Goal: Register for event/course: Complete application form

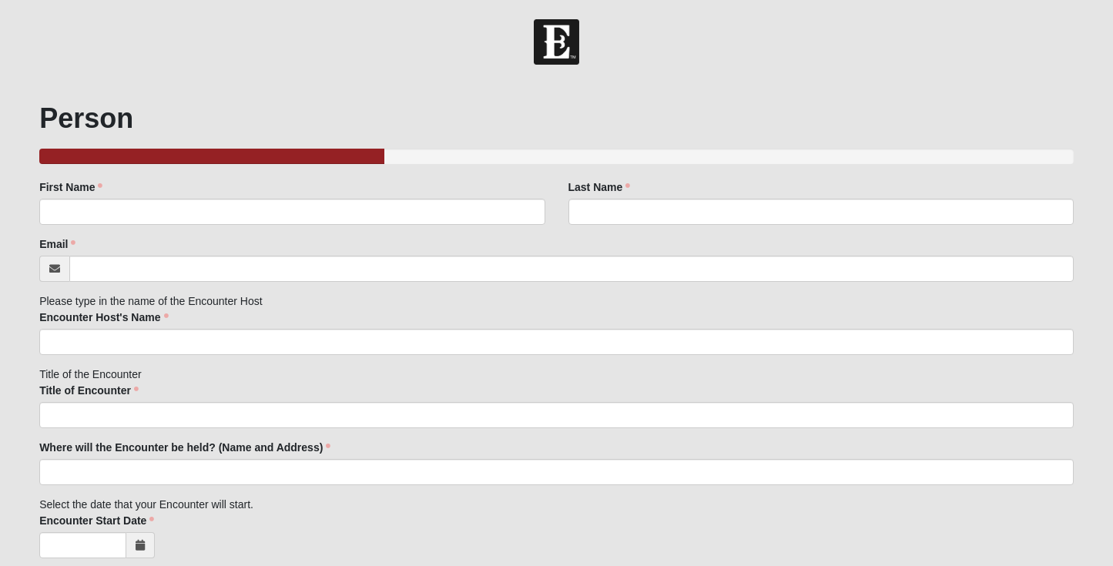
click at [186, 193] on div "First Name First Name is required." at bounding box center [291, 201] width 505 height 45
click at [176, 211] on input "First Name" at bounding box center [291, 212] width 505 height 26
type input "[PERSON_NAME]"
type input "Gray"
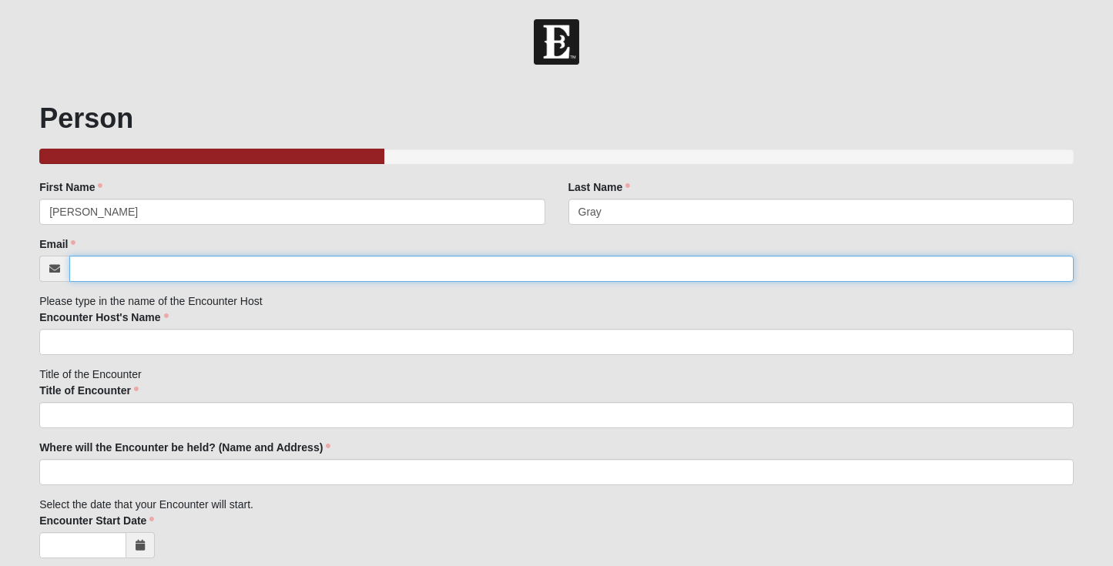
type input "[PERSON_NAME][EMAIL_ADDRESS][DOMAIN_NAME]"
type input "[STREET_ADDRESS]"
type input "[GEOGRAPHIC_DATA]"
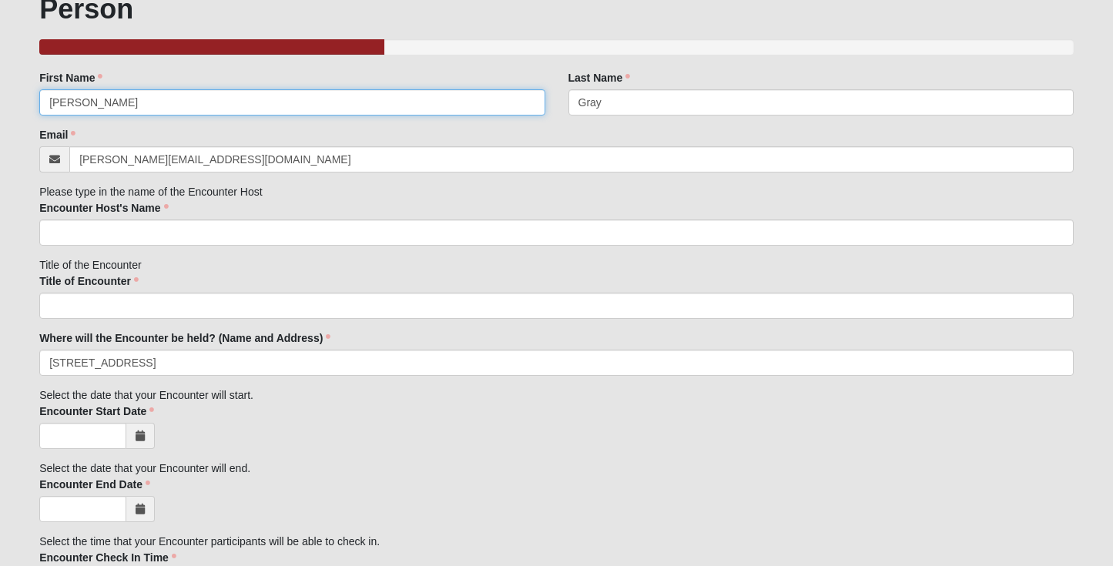
scroll to position [121, 0]
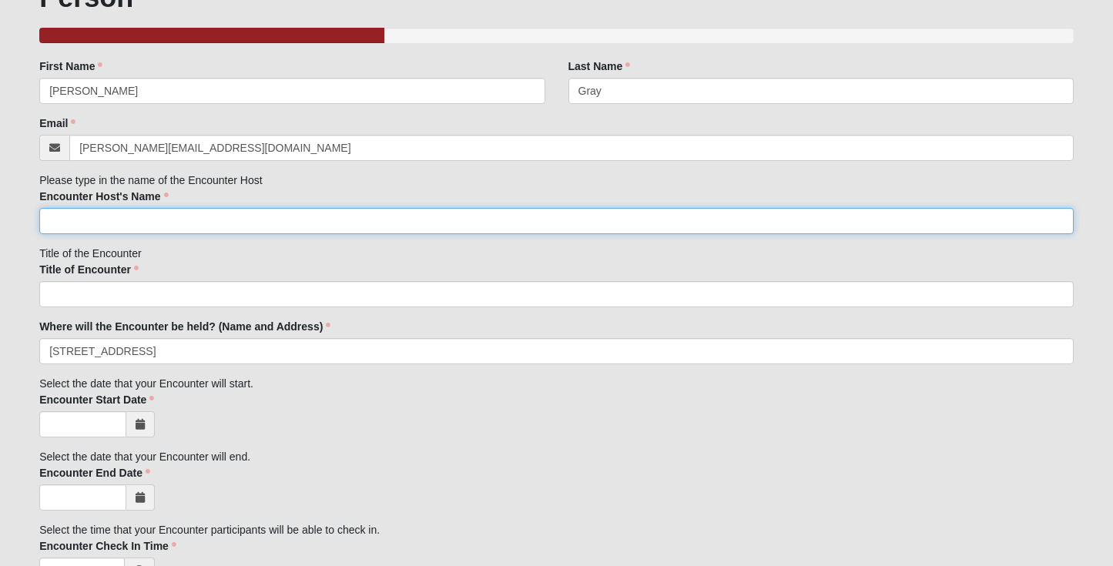
click at [149, 216] on input "Encounter Host's Name" at bounding box center [556, 221] width 1034 height 26
type input "[PERSON_NAME]"
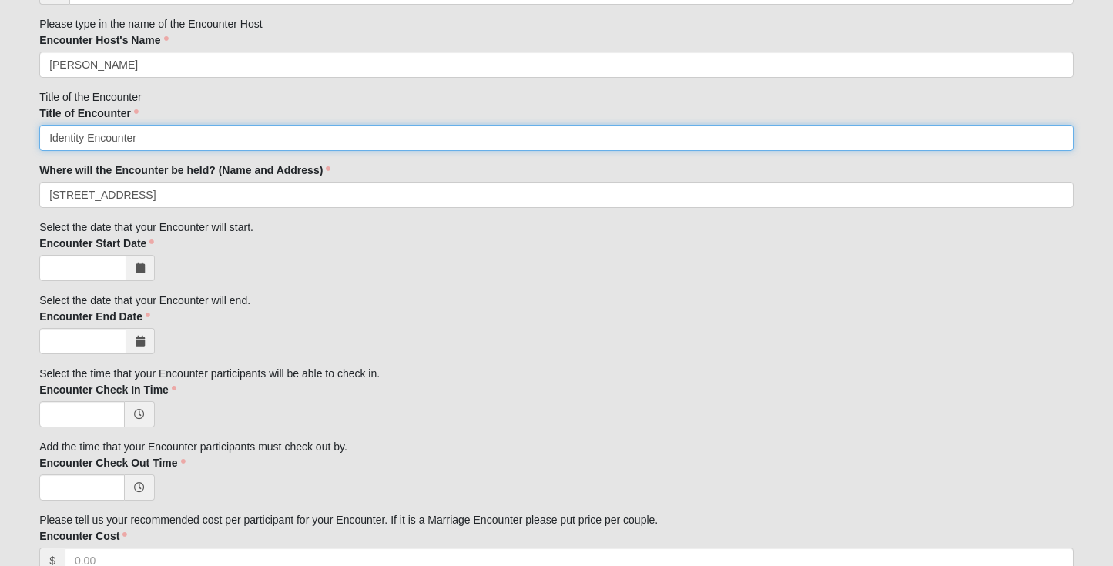
scroll to position [295, 0]
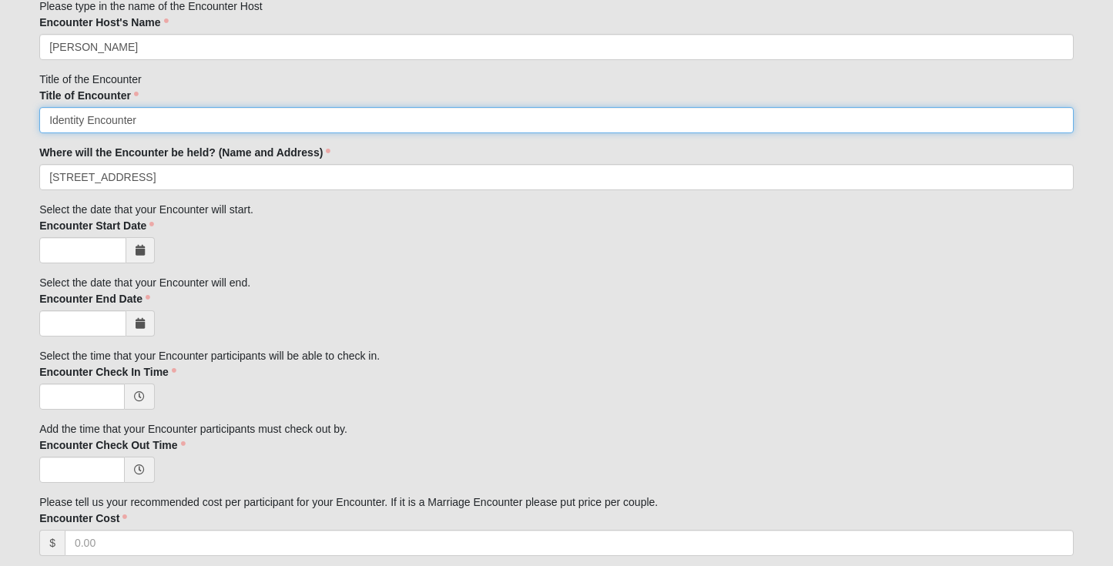
type input "Identity Encounter"
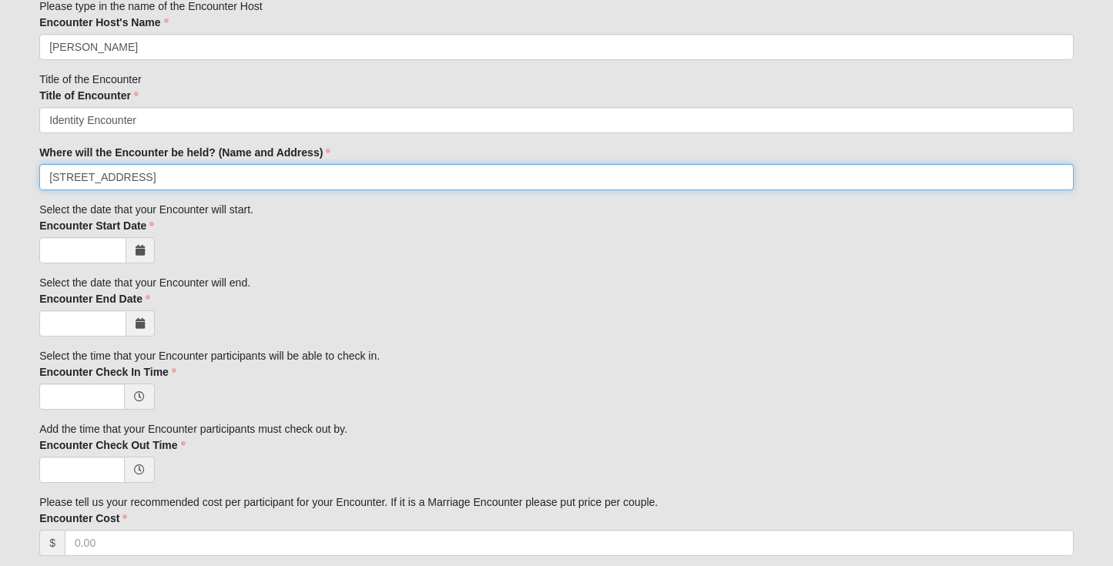
click at [181, 177] on input "[STREET_ADDRESS]" at bounding box center [556, 177] width 1034 height 26
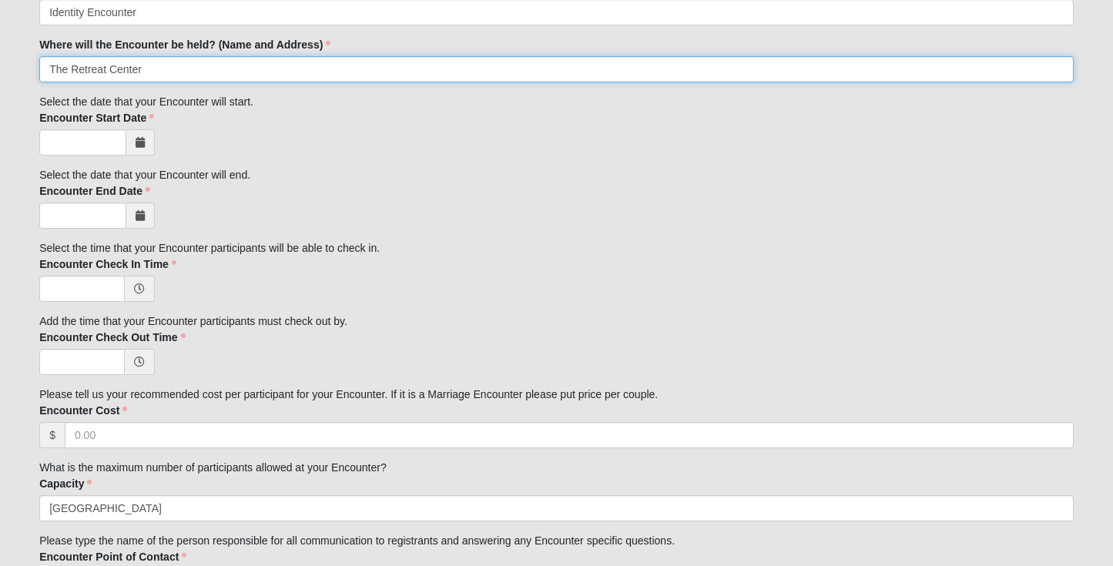
scroll to position [413, 0]
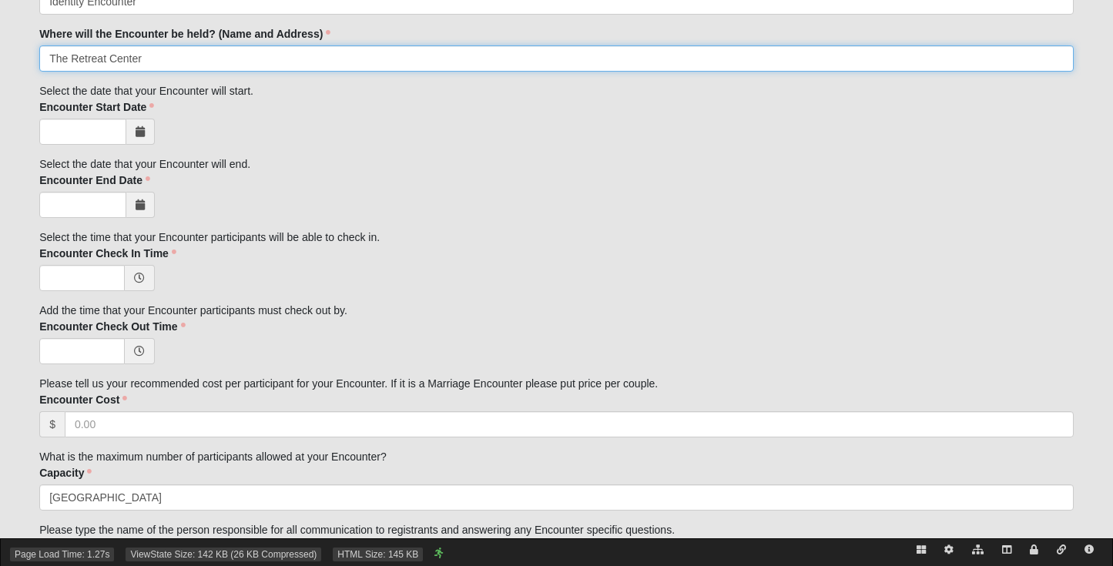
type input "The Retreat Center"
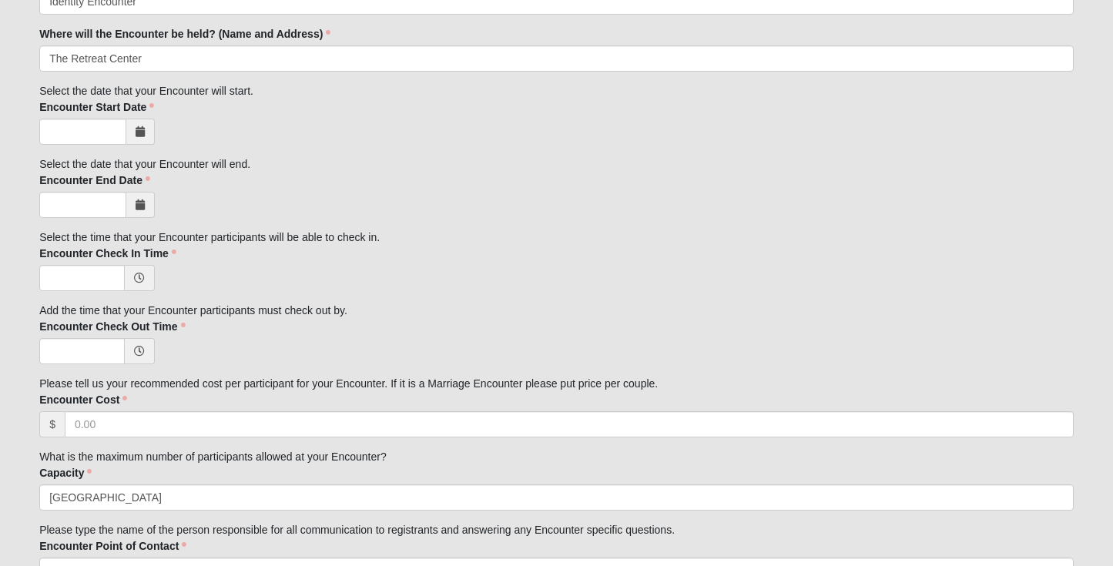
click at [140, 206] on icon at bounding box center [140, 204] width 9 height 11
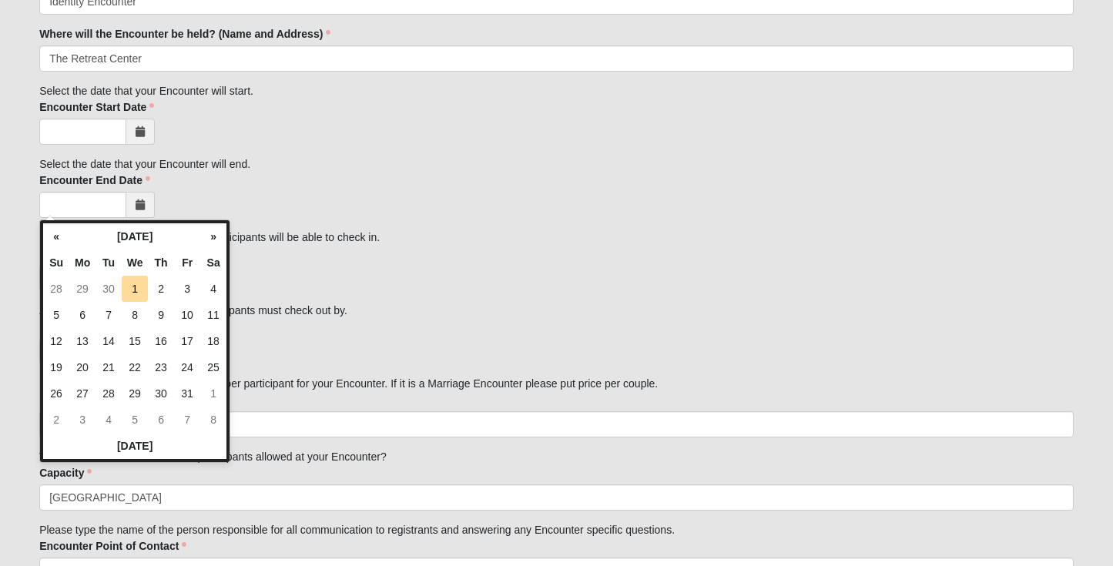
click at [139, 202] on icon at bounding box center [140, 204] width 9 height 11
click at [214, 240] on th "»" at bounding box center [213, 236] width 26 height 26
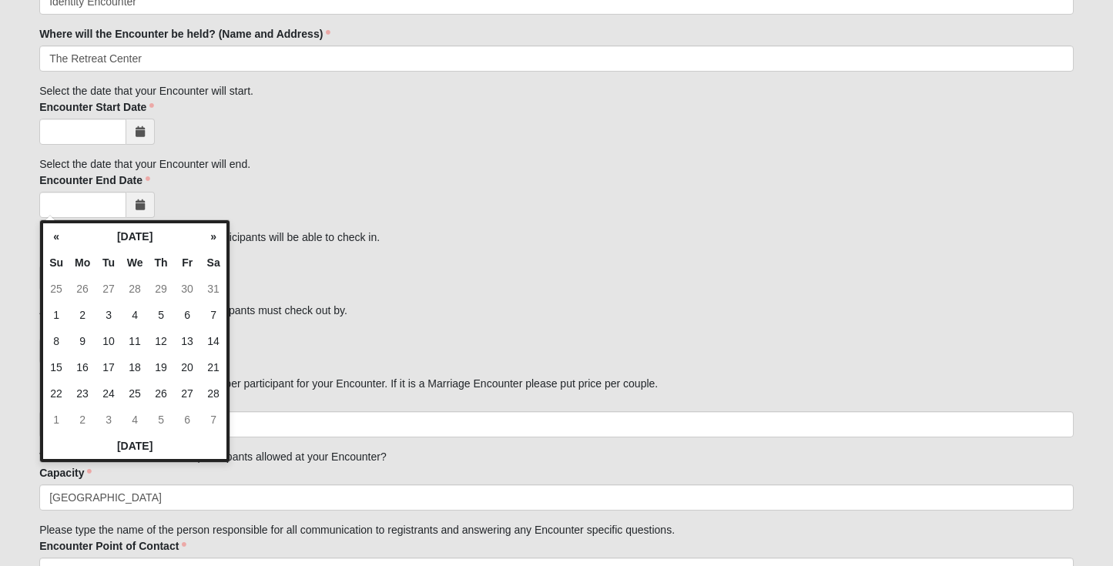
click at [214, 240] on th "»" at bounding box center [213, 236] width 26 height 26
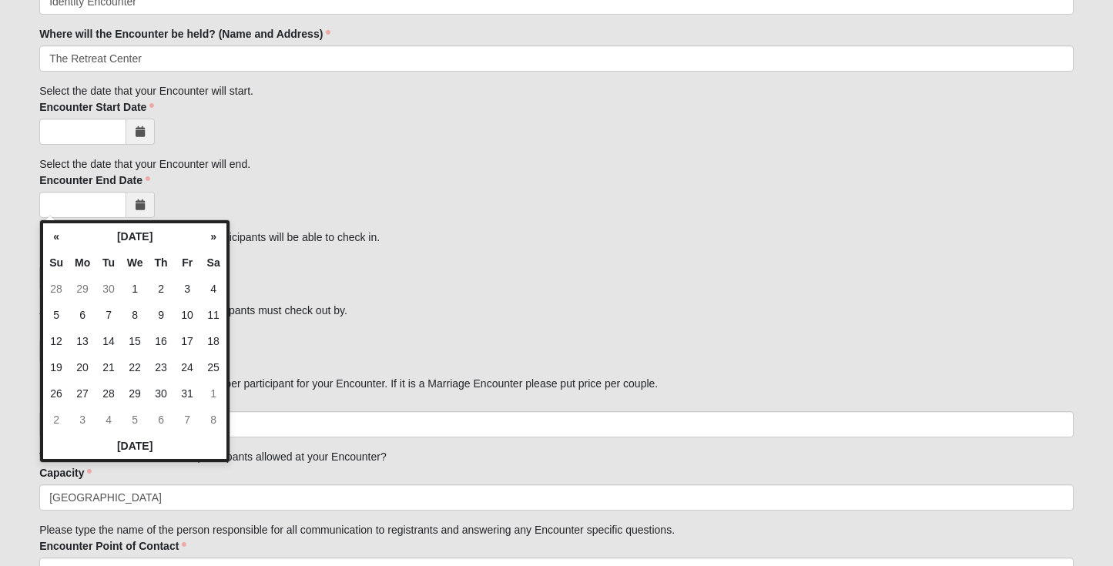
click at [214, 240] on th "»" at bounding box center [213, 236] width 26 height 26
click at [49, 235] on th "«" at bounding box center [56, 236] width 26 height 26
click at [183, 365] on td "21" at bounding box center [187, 367] width 26 height 26
type input "08/21/2026"
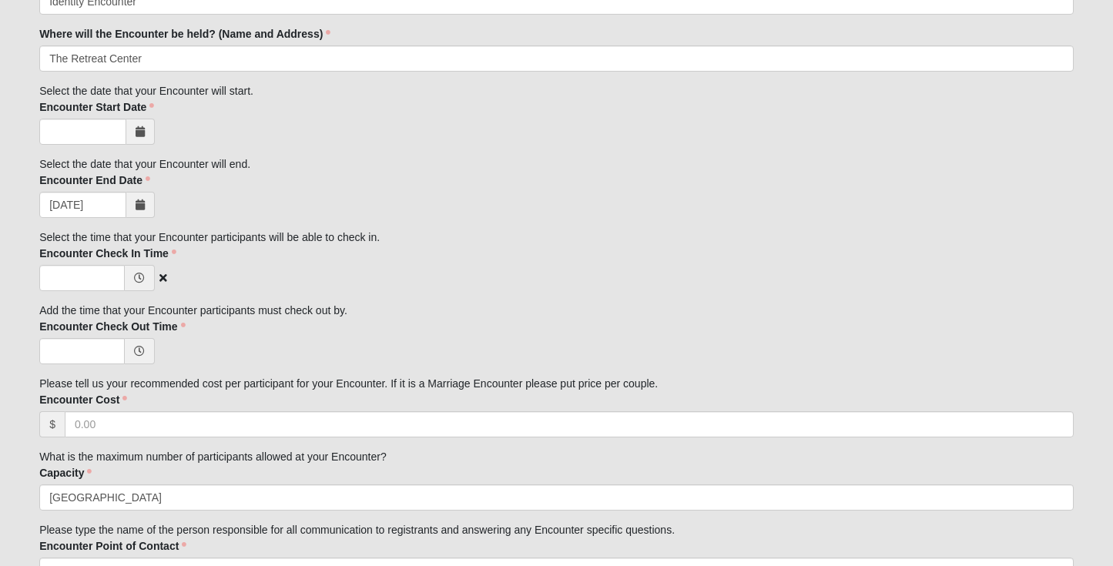
click at [139, 281] on icon at bounding box center [139, 278] width 11 height 11
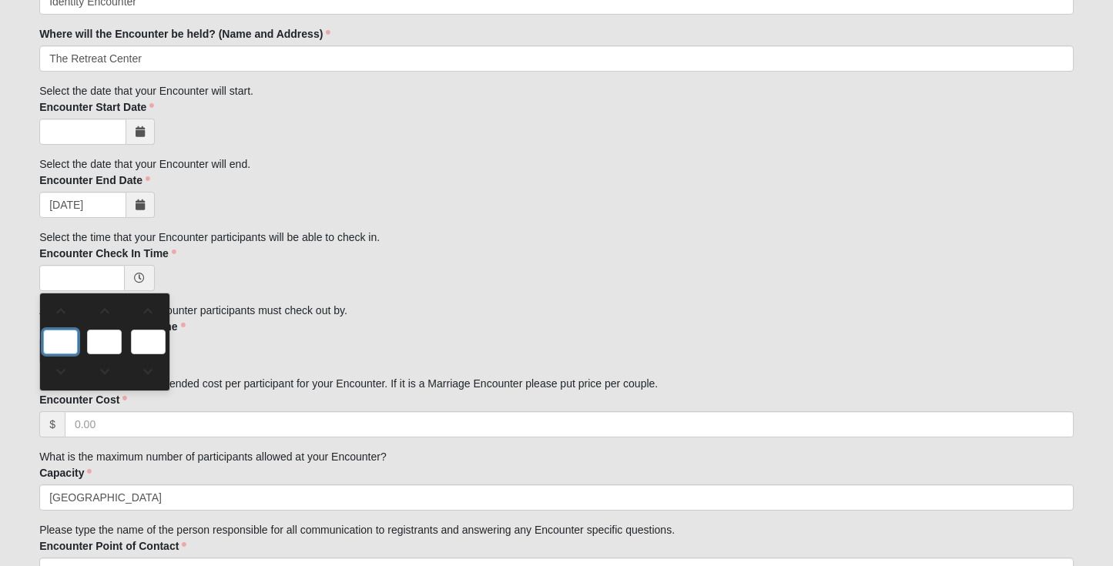
click at [61, 333] on input "text" at bounding box center [60, 342] width 35 height 25
type input "0:00 AM"
type input "0"
type input "00"
type input "AM"
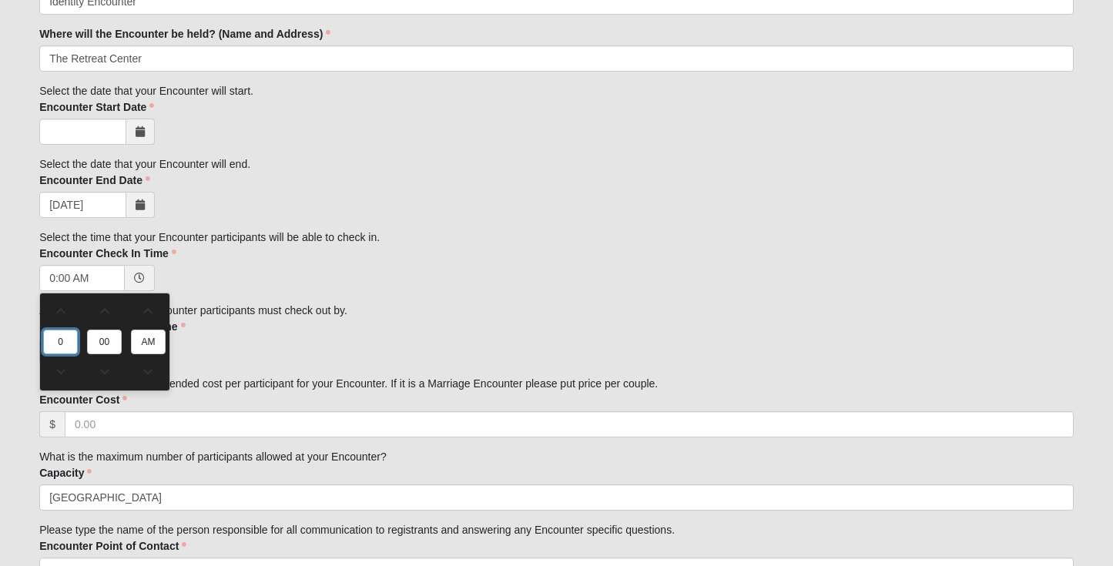
type input "4"
type input "4:00 AM"
type input "4"
click at [146, 345] on input "AM" at bounding box center [148, 342] width 35 height 25
type input "PM"
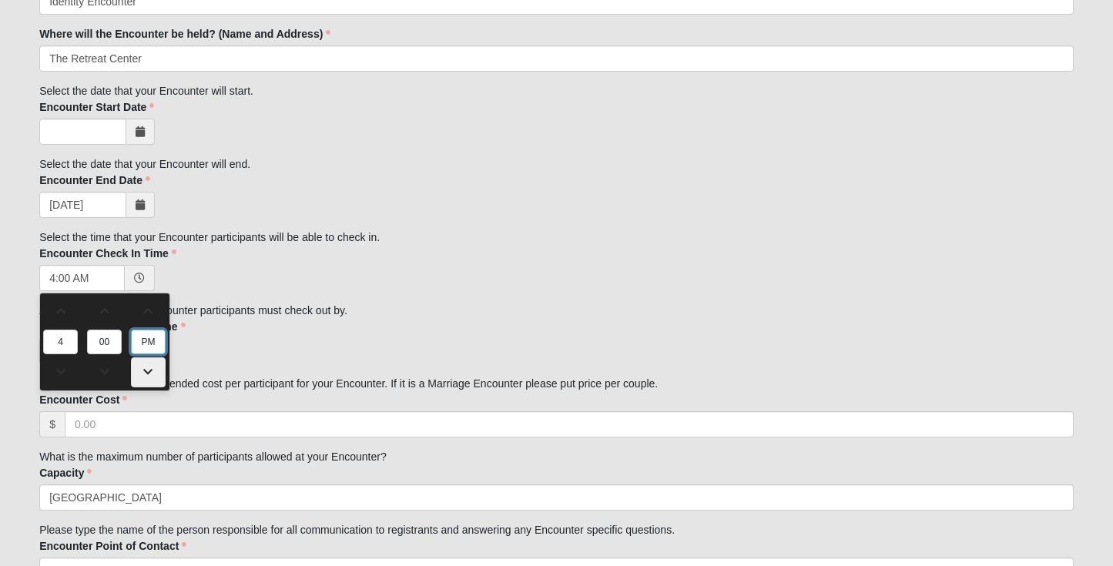
type input "4:00 PM"
click at [209, 343] on div at bounding box center [556, 351] width 1034 height 26
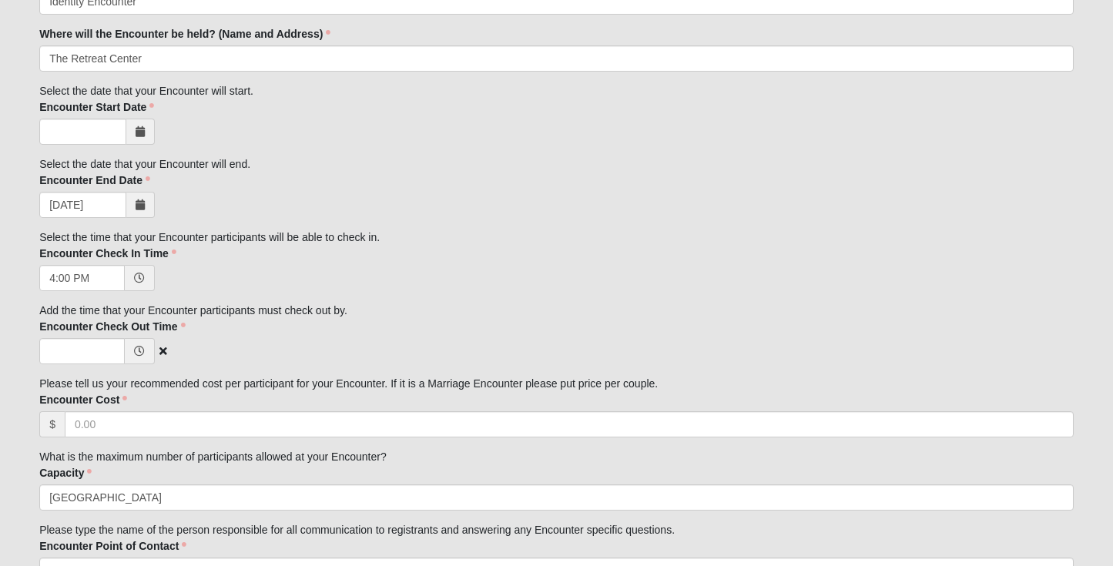
click at [139, 346] on icon at bounding box center [139, 351] width 11 height 11
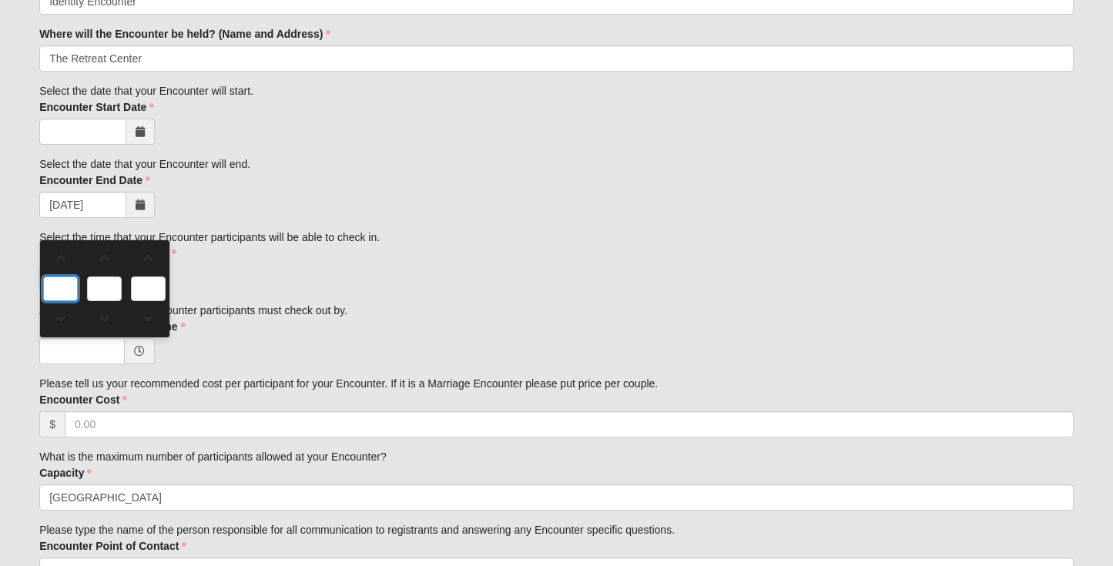
click at [61, 293] on input "text" at bounding box center [60, 288] width 35 height 25
type input "0:00 AM"
type input "0"
type input "00"
type input "AM"
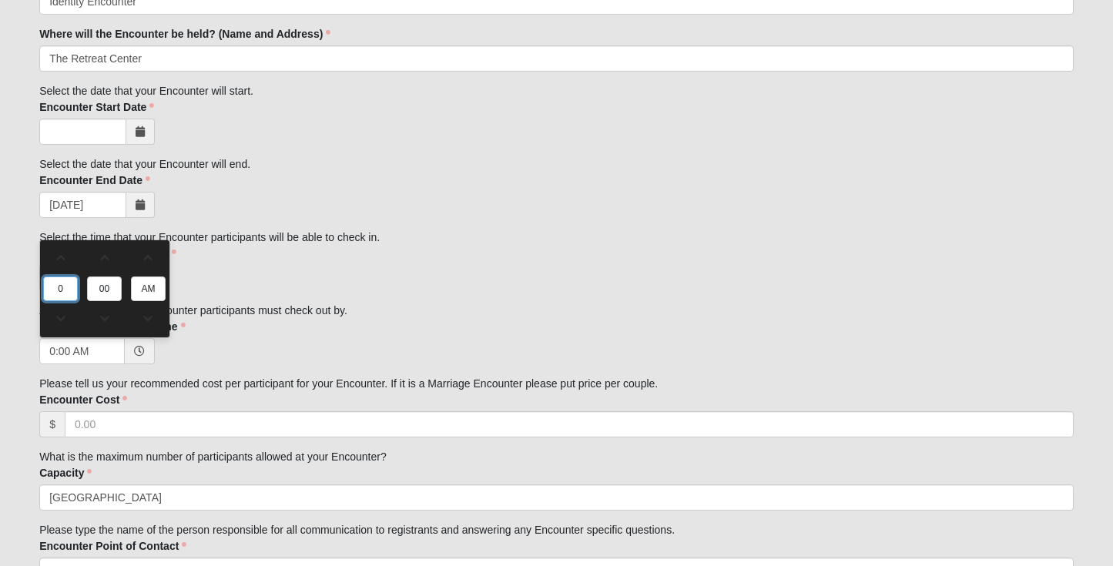
type input "1"
type input "1:00 AM"
type input "11"
type input "11:00 AM"
click at [226, 343] on div "11:00 AM" at bounding box center [556, 351] width 1034 height 26
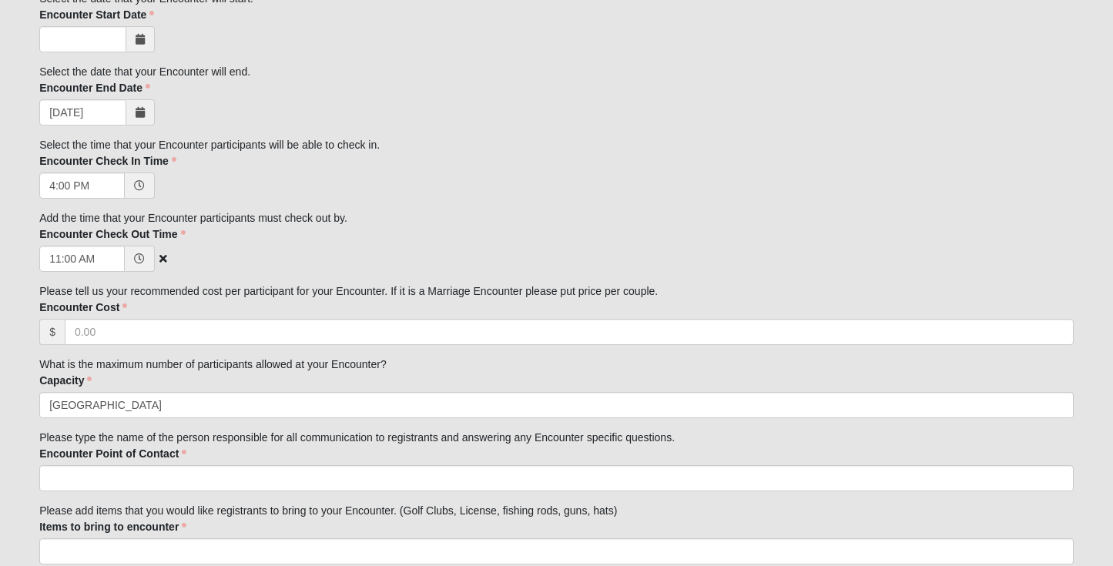
scroll to position [514, 0]
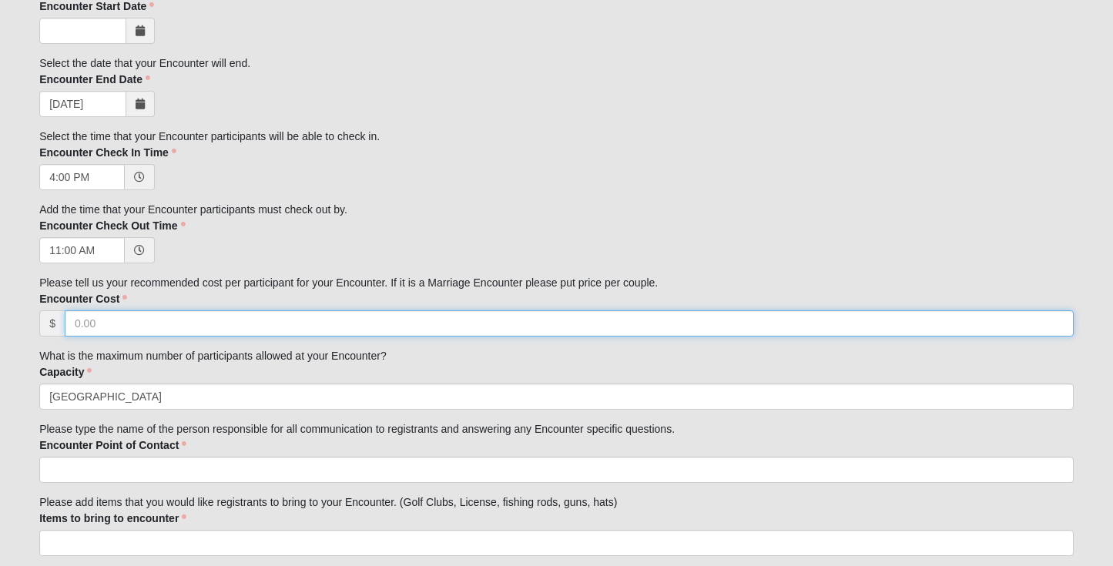
click at [164, 323] on input "Encounter Cost" at bounding box center [569, 323] width 1009 height 26
type input "500"
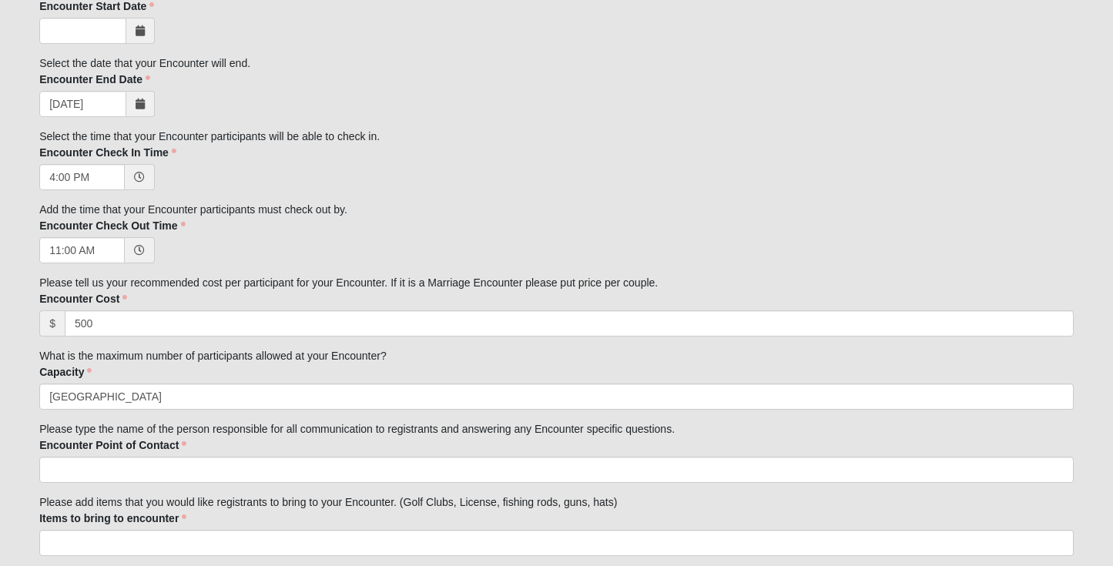
click at [225, 286] on div "Family Member to Register First Name Jessie First Name is required. Last Name G…" at bounding box center [556, 251] width 1034 height 1172
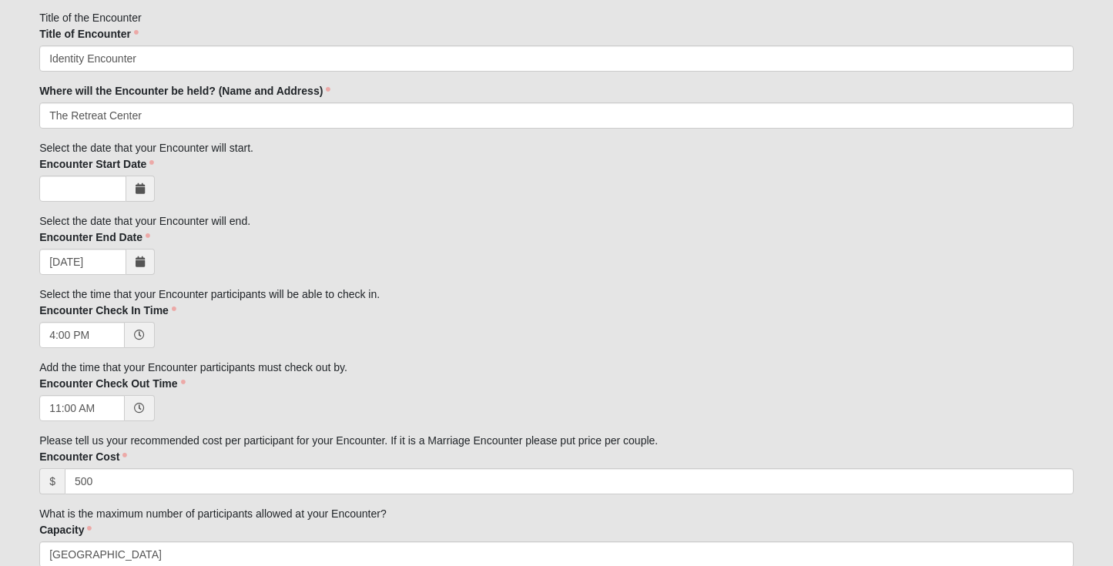
scroll to position [375, 0]
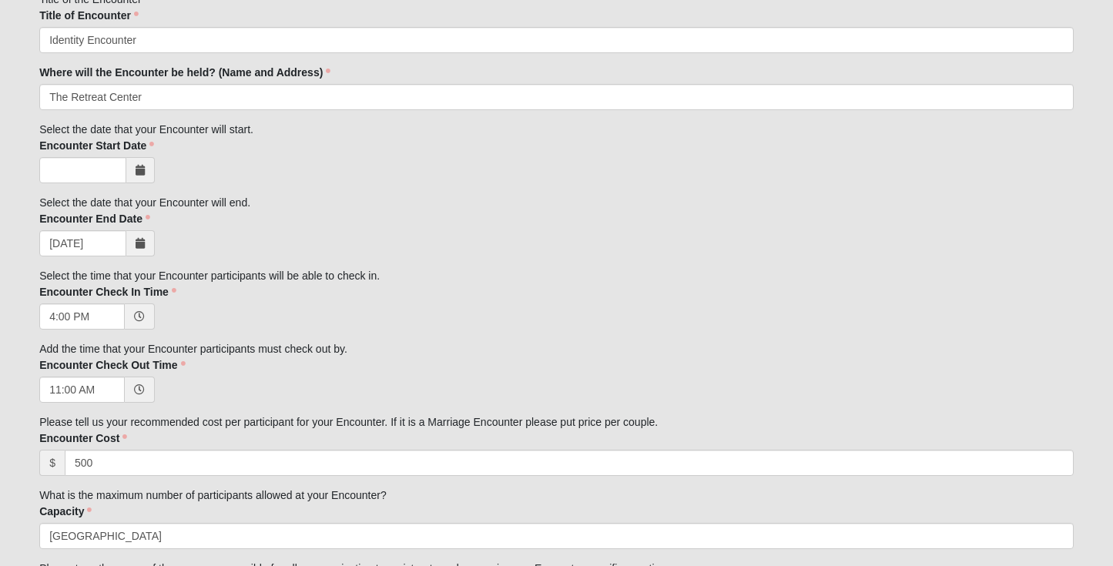
click at [144, 178] on span at bounding box center [140, 170] width 28 height 26
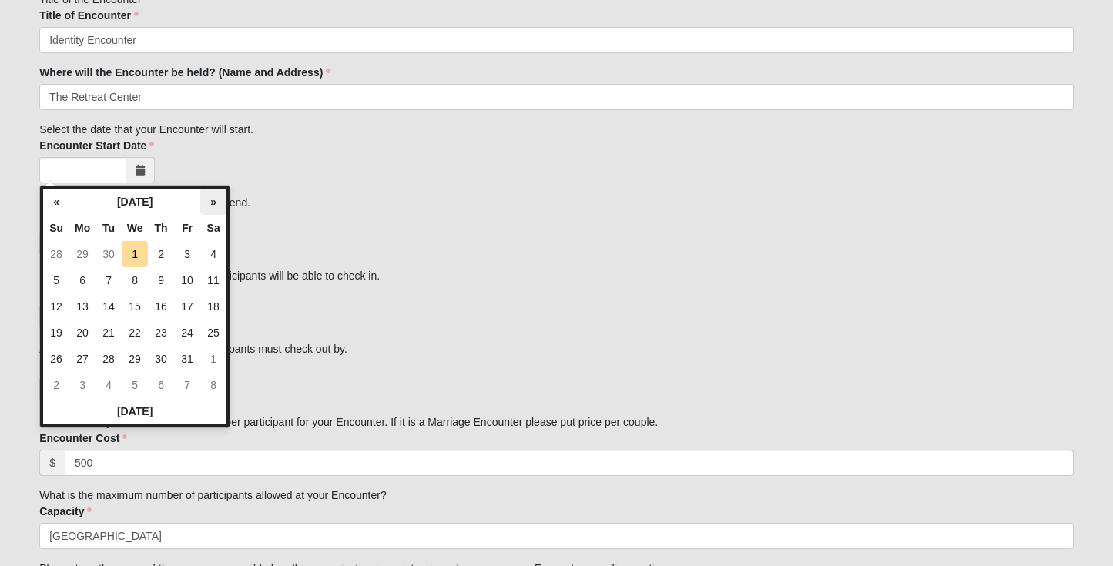
click at [206, 199] on th "»" at bounding box center [213, 202] width 26 height 26
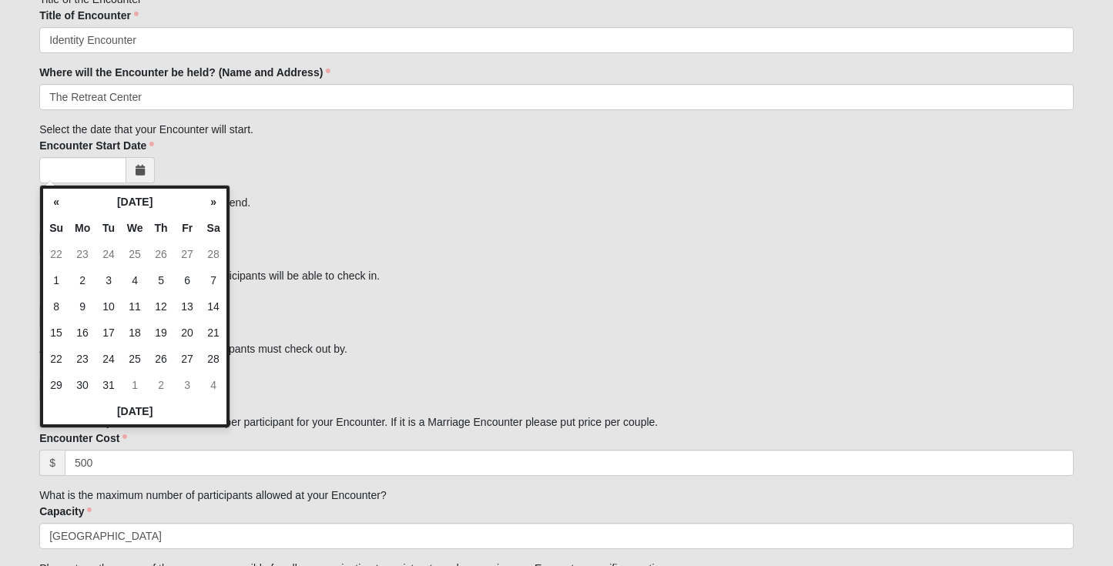
click at [206, 199] on th "»" at bounding box center [213, 202] width 26 height 26
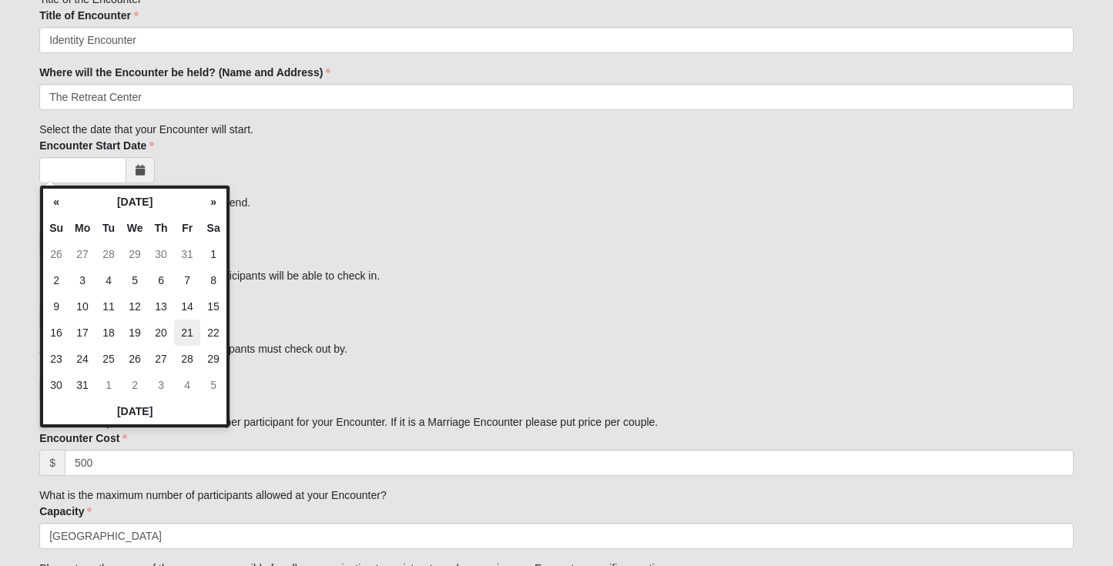
click at [183, 340] on td "21" at bounding box center [187, 333] width 26 height 26
type input "08/21/2026"
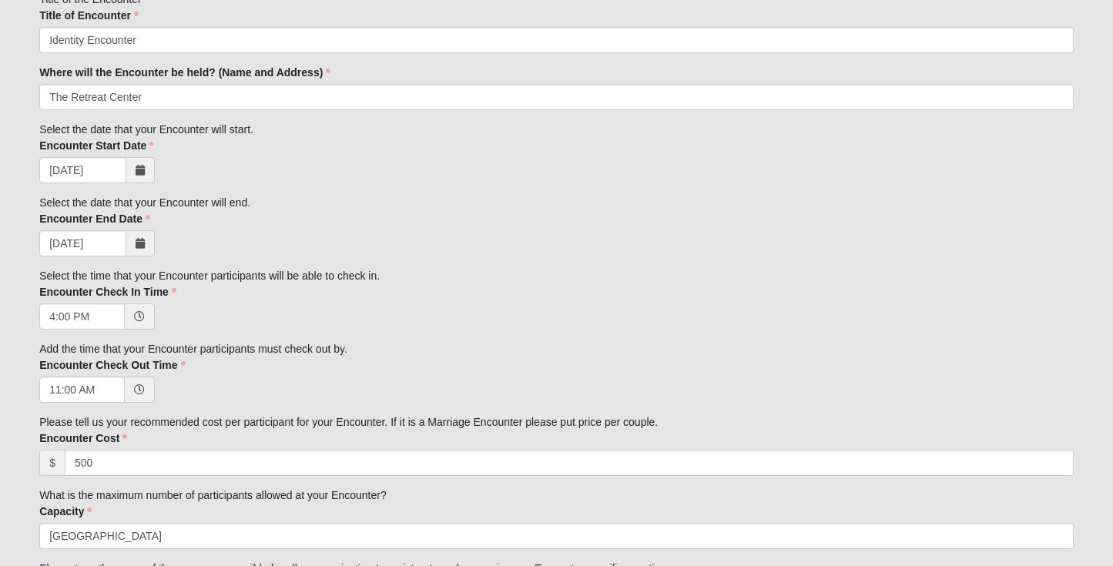
click at [146, 240] on span at bounding box center [140, 243] width 28 height 26
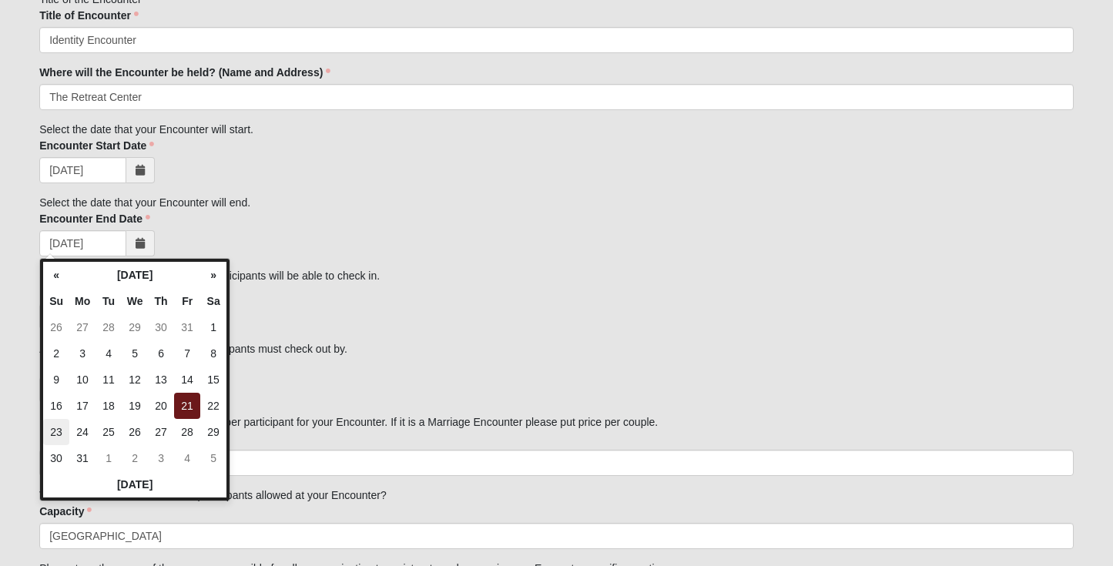
click at [58, 426] on td "23" at bounding box center [56, 432] width 26 height 26
type input "08/23/2026"
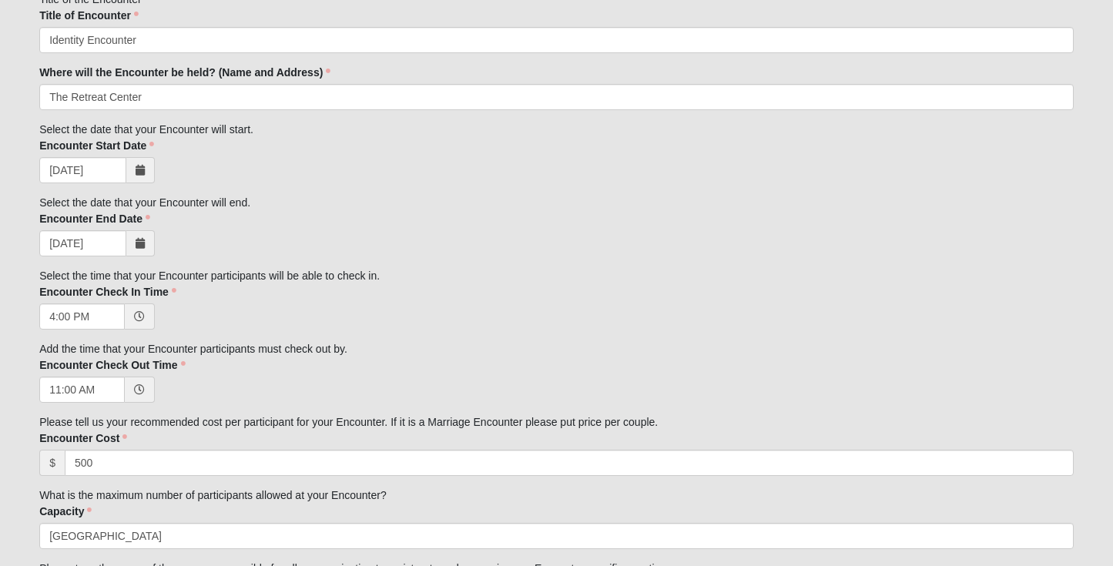
click at [233, 242] on div "08/23/2026" at bounding box center [556, 243] width 1034 height 26
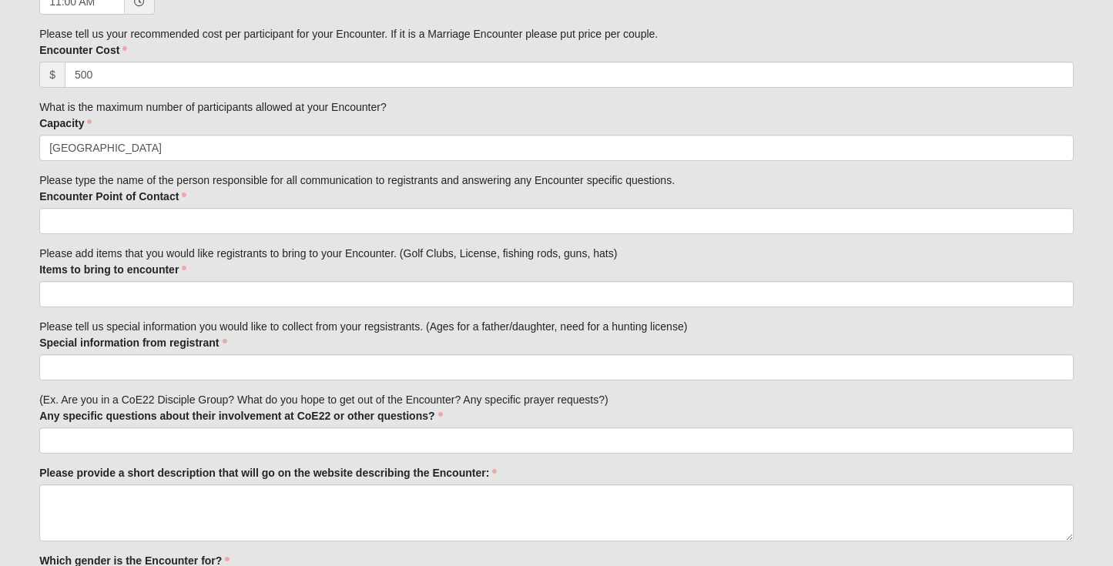
scroll to position [771, 0]
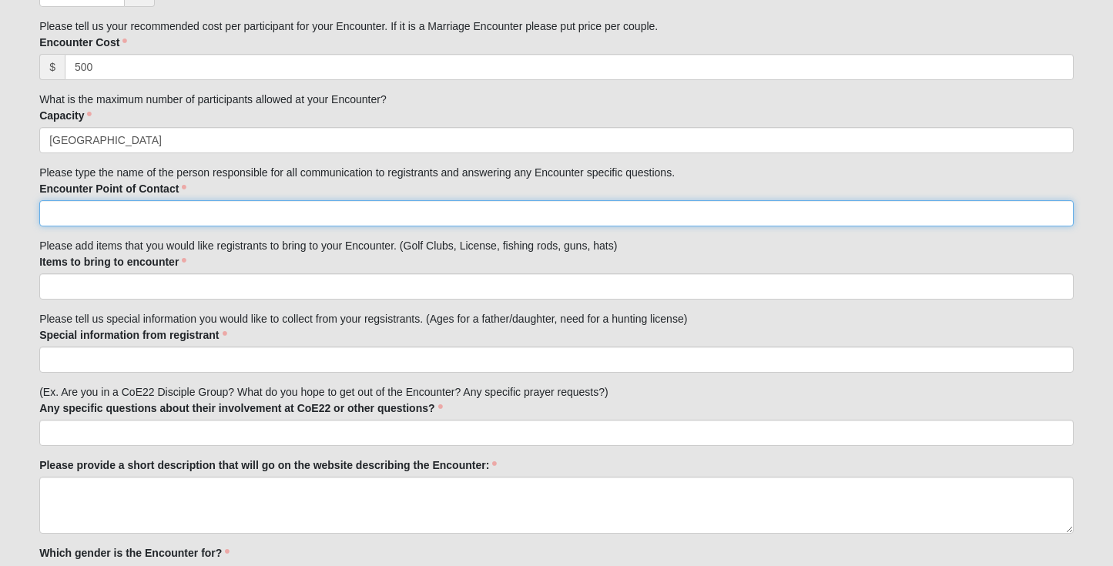
click at [186, 213] on input "Encounter Point of Contact" at bounding box center [556, 213] width 1034 height 26
type input "[PERSON_NAME]"
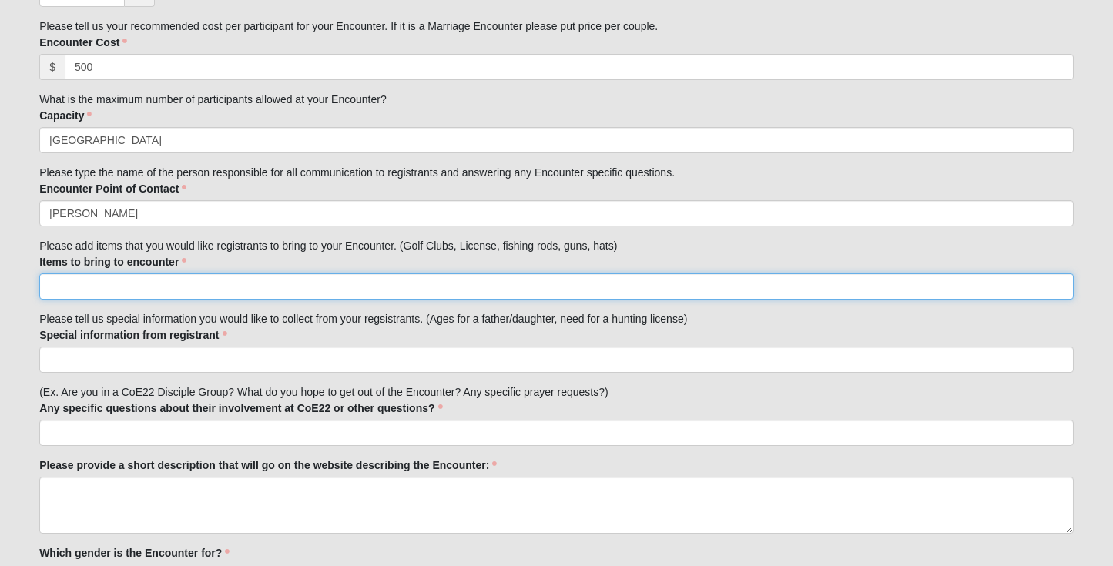
click at [189, 289] on input "Items to bring to encounter" at bounding box center [556, 286] width 1034 height 26
paste input "• Bible • Journal • Pens • Plenty of casual clothes for 2 days • Sneakers/hikin…"
type input "• Bible • Journal • Pens • Plenty of casual clothes for 2 days • Sneakers/hikin…"
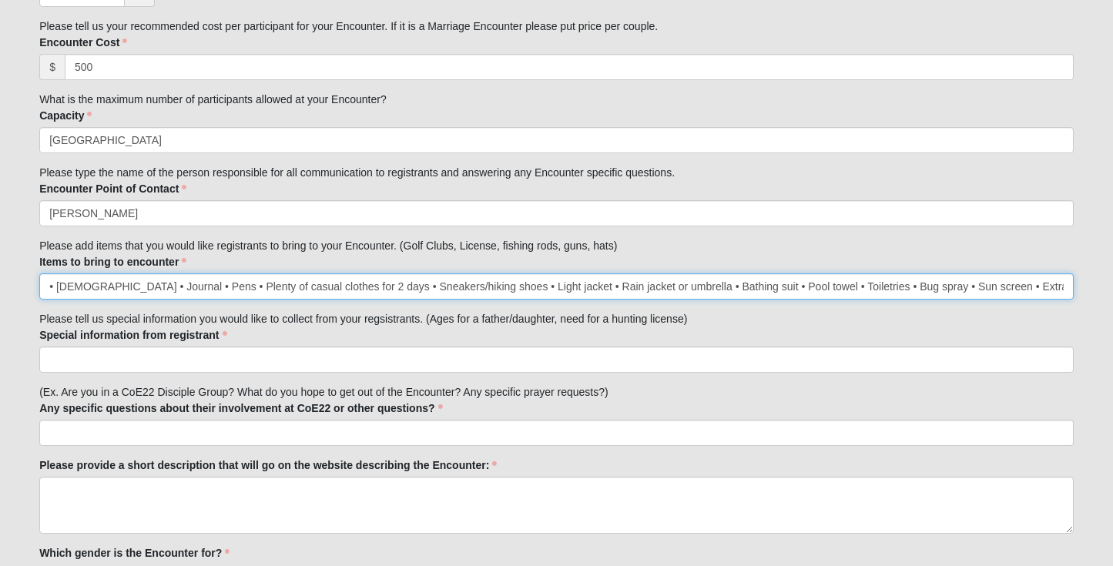
scroll to position [0, 2270]
click at [195, 282] on input "• Bible • Journal • Pens • Plenty of casual clothes for 2 days • Sneakers/hikin…" at bounding box center [556, 286] width 1034 height 26
click at [972, 286] on input "• Bible • Journal • Pens • Plenty of casual clothes for 2 days • Sneakers/hikin…" at bounding box center [556, 286] width 1034 height 26
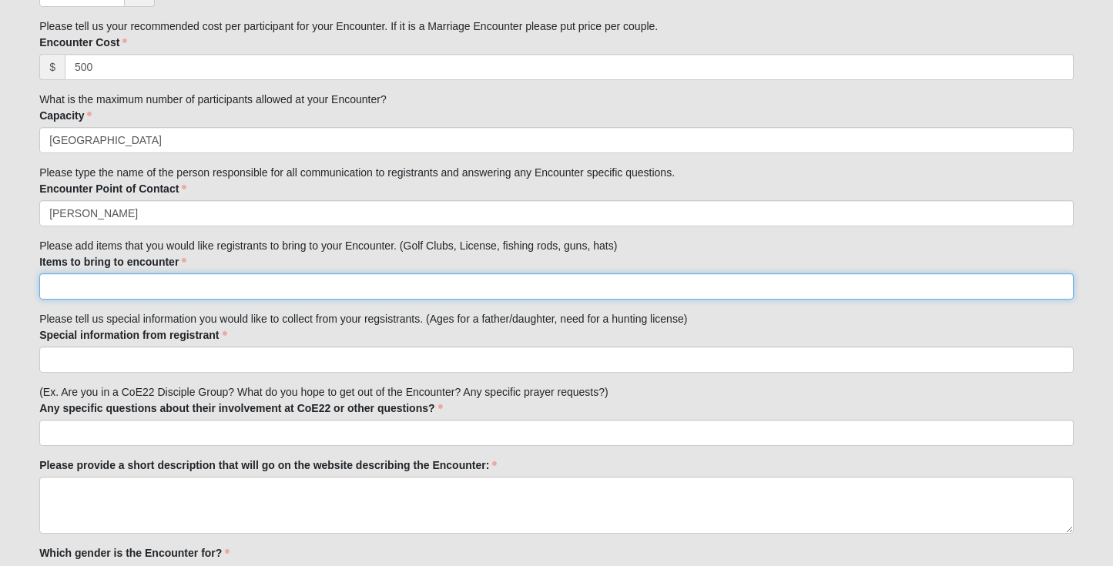
scroll to position [0, 0]
paste input "• Bible • Journal • Pens • Plenty of casual clothes for 2 days • Sneakers/hikin…"
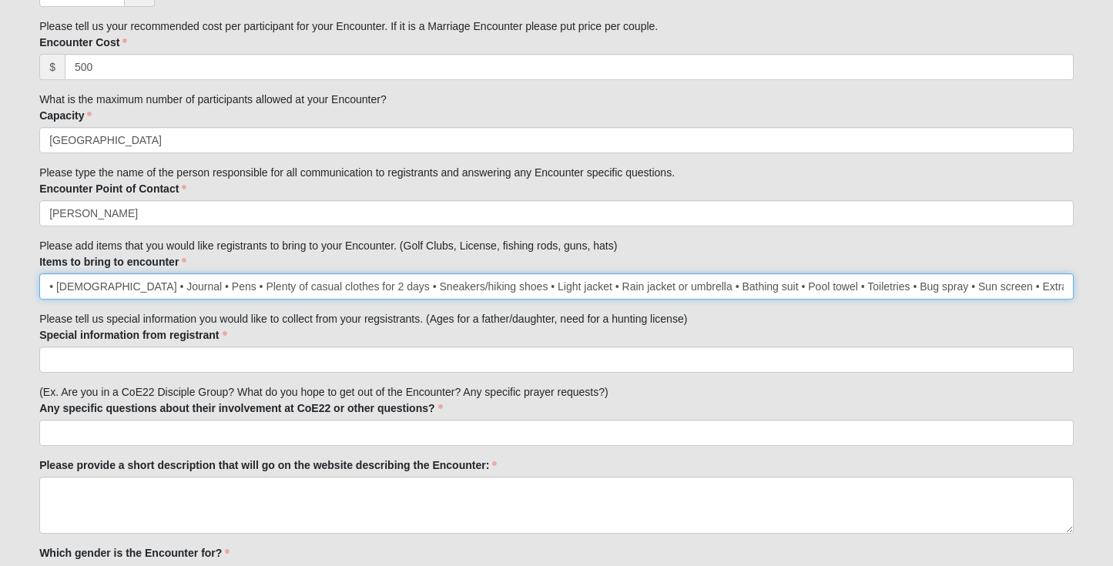
scroll to position [0, 28]
click at [982, 286] on input "• Bible • Journal • Pens • Plenty of casual clothes for 2 days • Sneakers/hikin…" at bounding box center [556, 286] width 1034 height 26
click at [1067, 284] on input "• Bible • Journal • Pens • Plenty of casual clothes for 2 days • Sneakers/hikin…" at bounding box center [556, 286] width 1034 height 26
paste input "•"
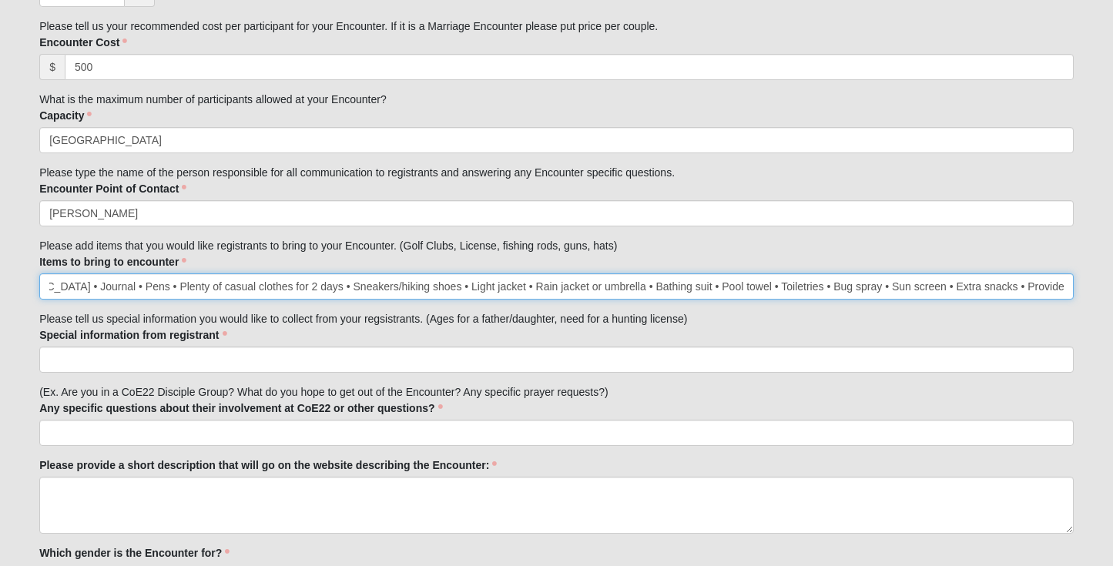
drag, startPoint x: 1043, startPoint y: 286, endPoint x: 1112, endPoint y: 286, distance: 69.3
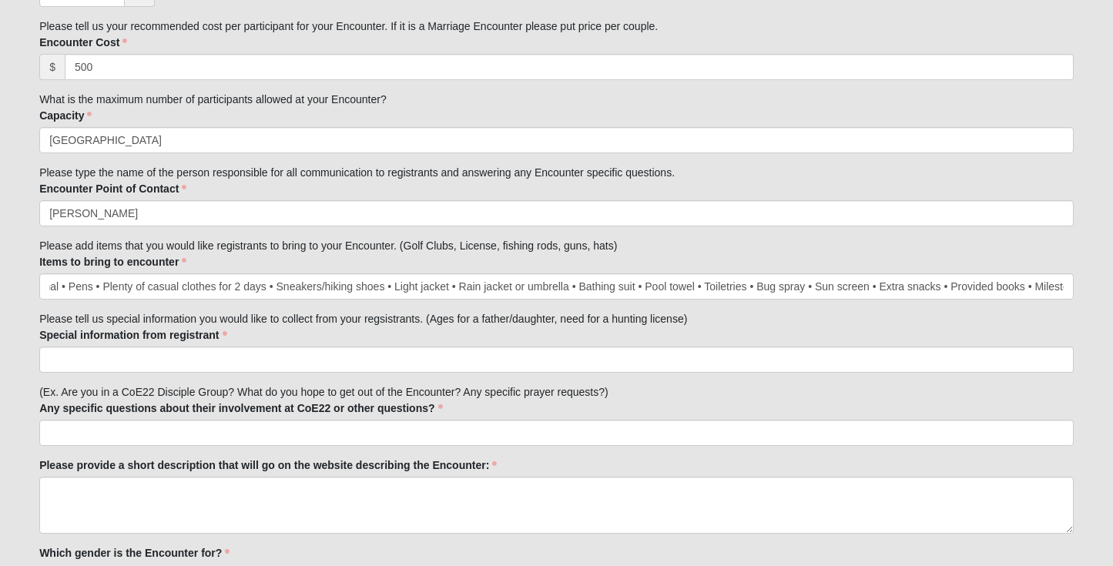
scroll to position [0, 0]
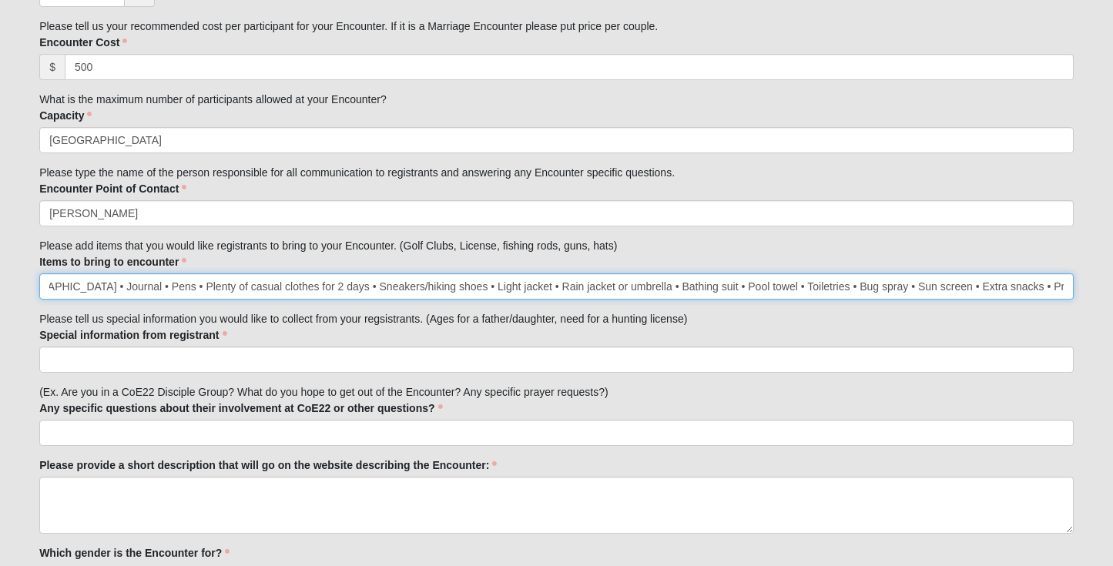
click at [1062, 286] on input "• Bible • Journal • Pens • Plenty of casual clothes for 2 days • Sneakers/hikin…" at bounding box center [556, 286] width 1034 height 26
click at [1046, 284] on input "• Bible • Journal • Pens • Plenty of casual clothes for 2 days • Sneakers/hikin…" at bounding box center [556, 286] width 1034 height 26
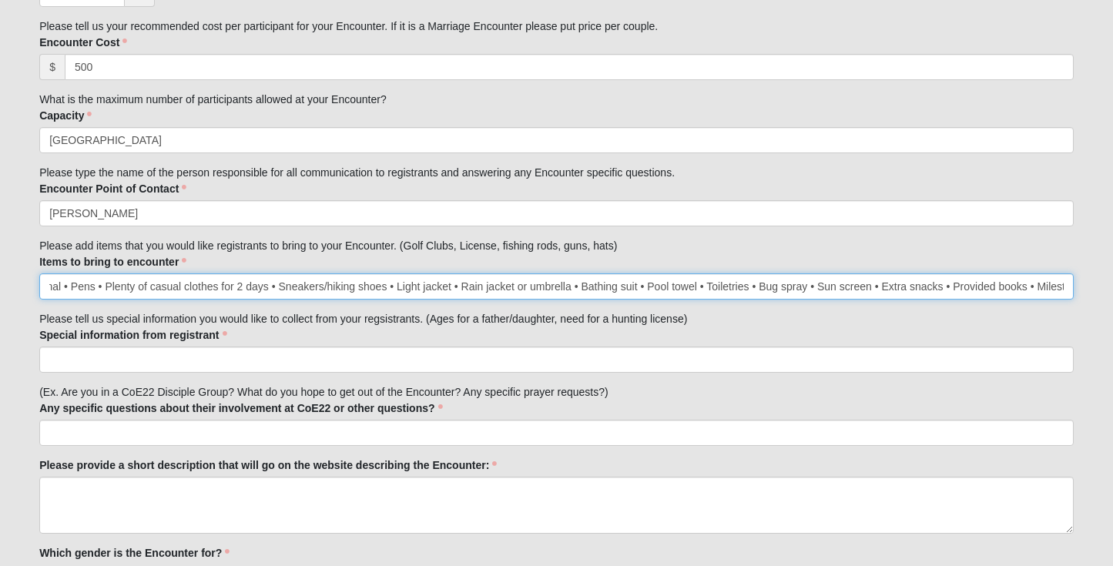
type input "• Bible • Journal • Pens • Plenty of casual clothes for 2 days • Sneakers/hikin…"
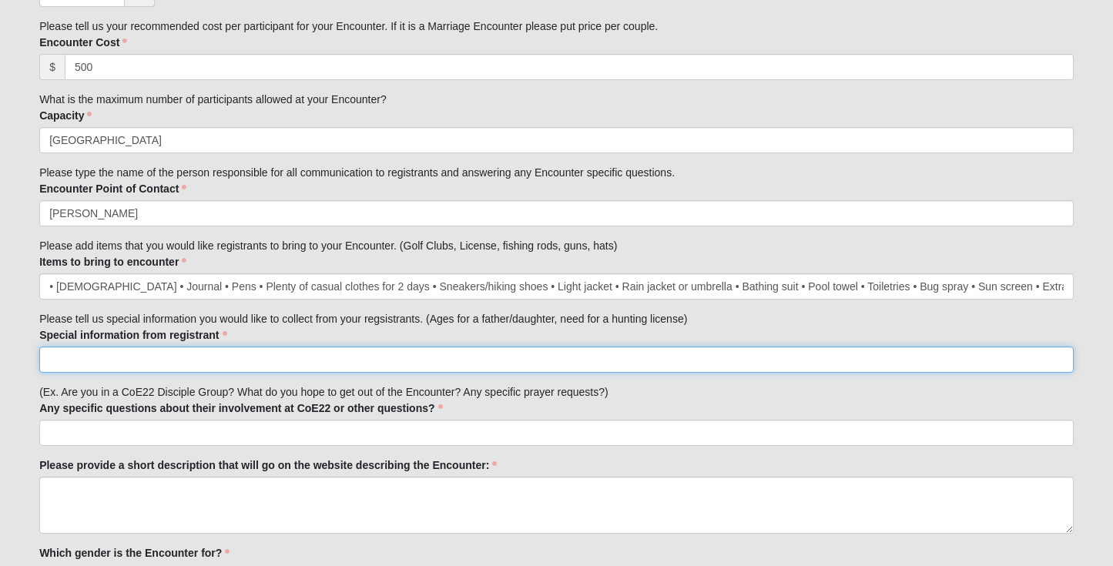
click at [303, 359] on input "Special information from registrant" at bounding box center [556, 359] width 1034 height 26
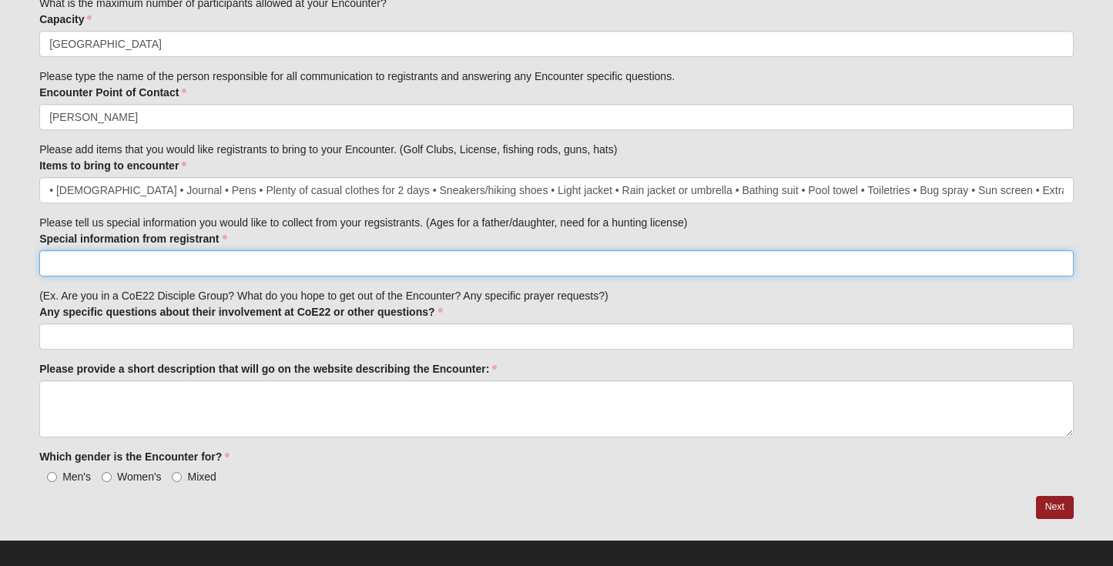
scroll to position [868, 0]
click at [334, 260] on input "names, campus, ages," at bounding box center [556, 262] width 1034 height 26
type input "names, campus, ages,"
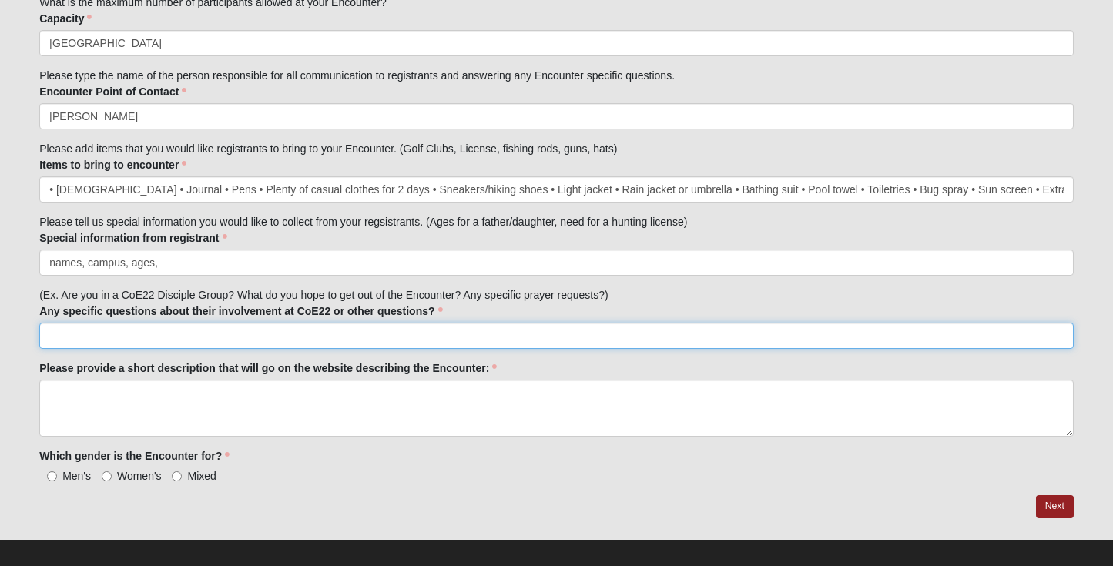
click at [184, 335] on input "Any specific questions about their involvement at CoE22 or other questions?" at bounding box center [556, 336] width 1034 height 26
paste input "What do you hope to experience at this Encounter?"
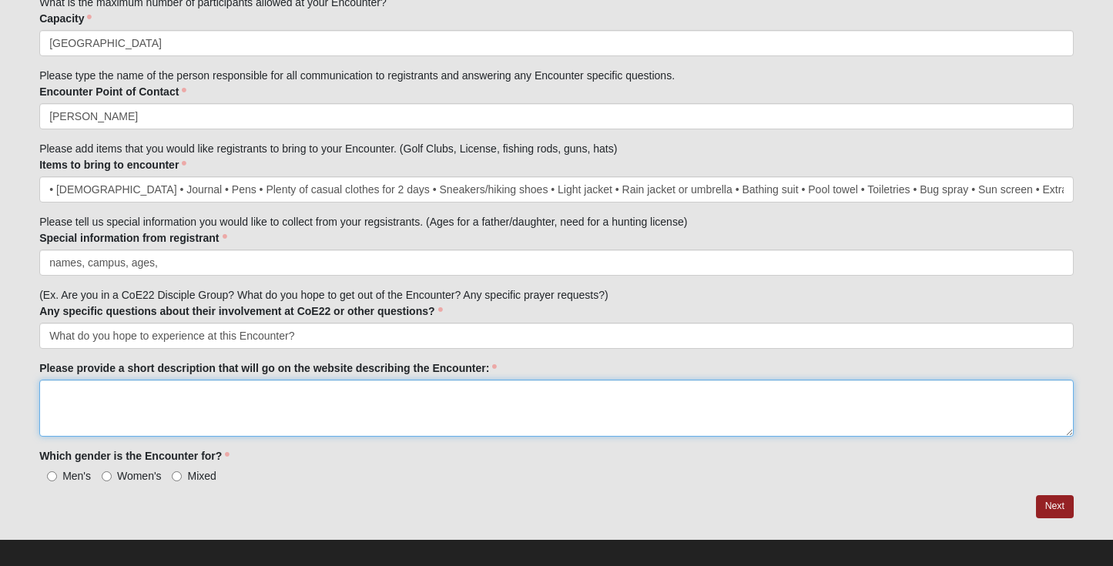
click at [340, 397] on textarea "Please provide a short description that will go on the website describing the E…" at bounding box center [556, 408] width 1034 height 57
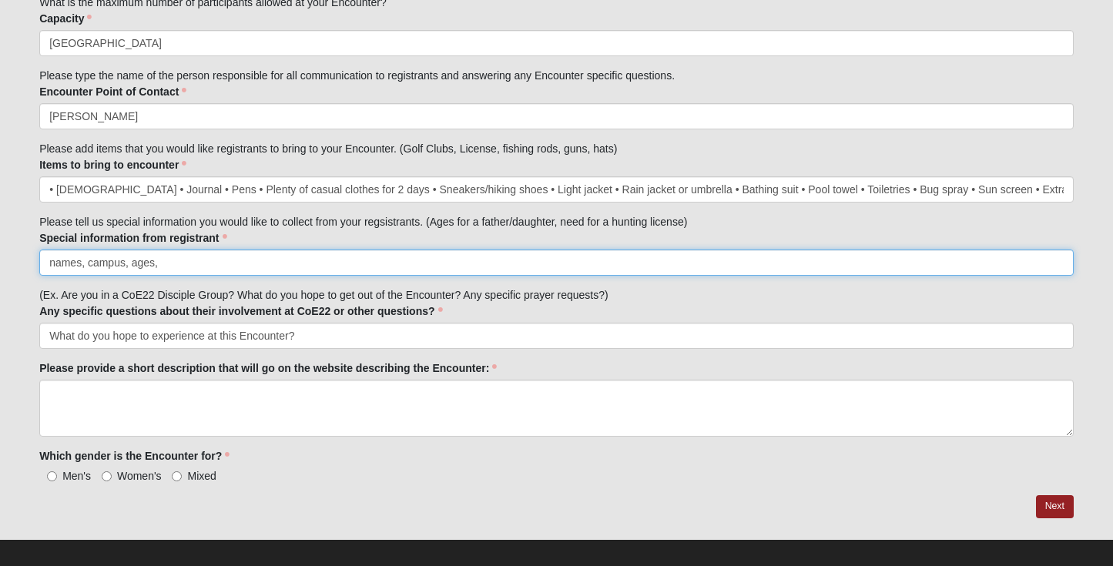
click at [283, 262] on input "names, campus, ages," at bounding box center [556, 262] width 1034 height 26
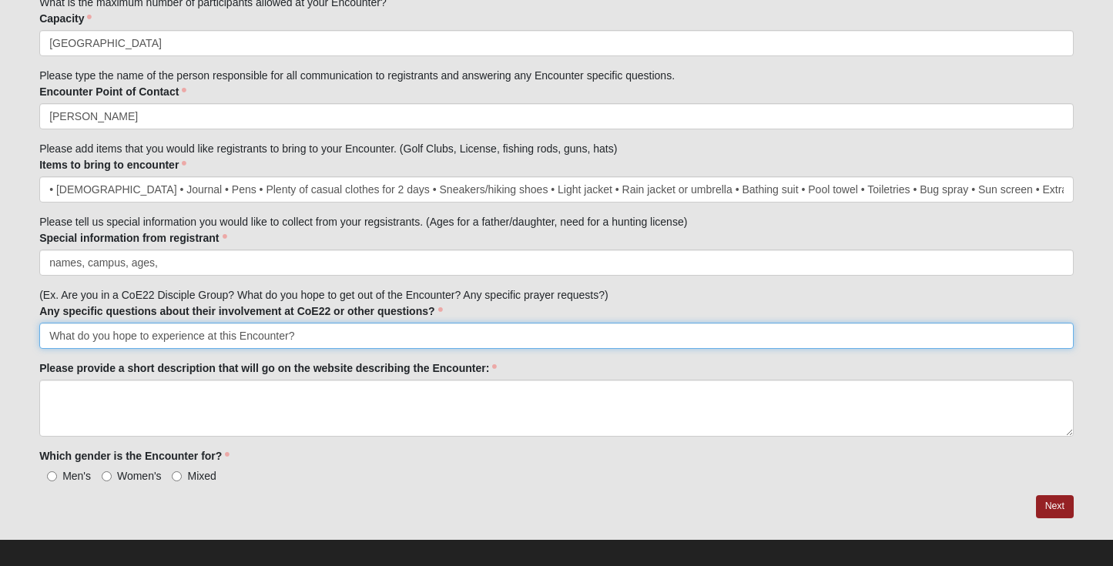
click at [358, 343] on input "What do you hope to experience at this Encounter?" at bounding box center [556, 336] width 1034 height 26
paste input "Please list anything else we need to be aware of (allergies, medical conditions…"
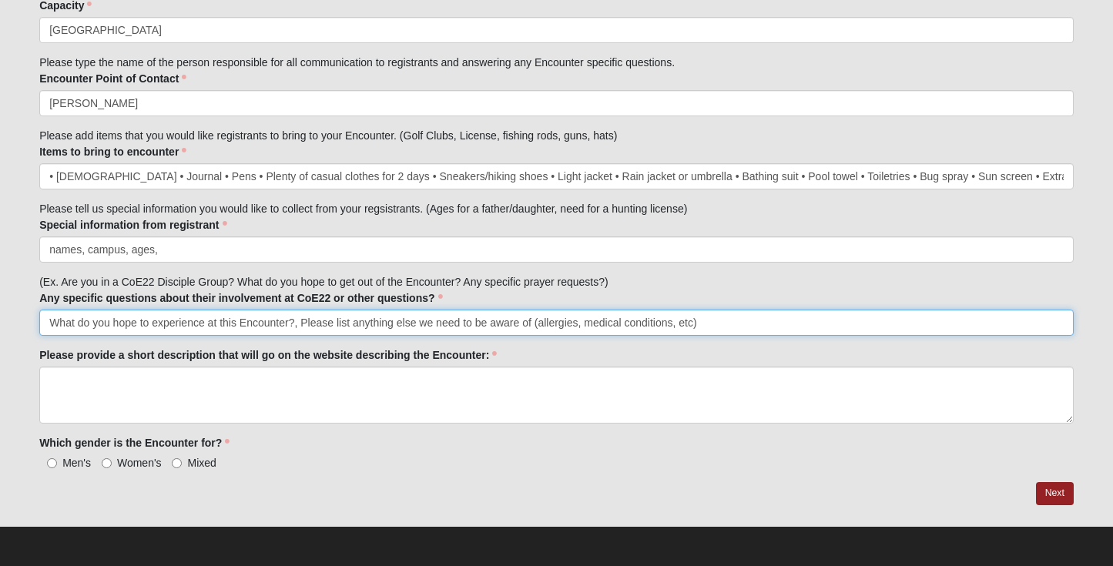
type input "What do you hope to experience at this Encounter?, Please list anything else we…"
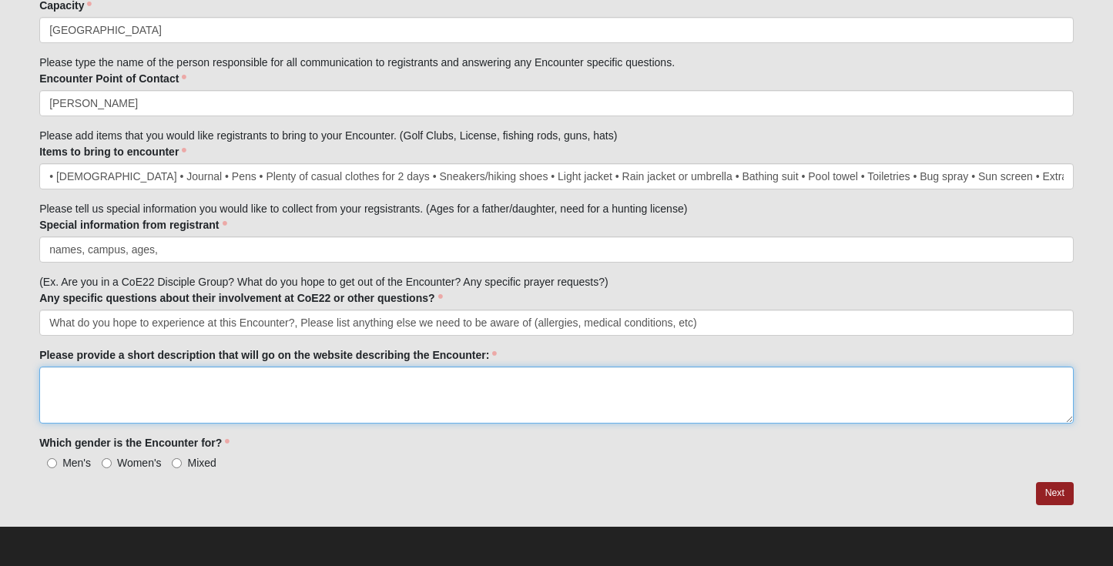
click at [173, 399] on textarea "Please provide a short description that will go on the website describing the E…" at bounding box center [556, 394] width 1034 height 57
type textarea "Same as previous years"
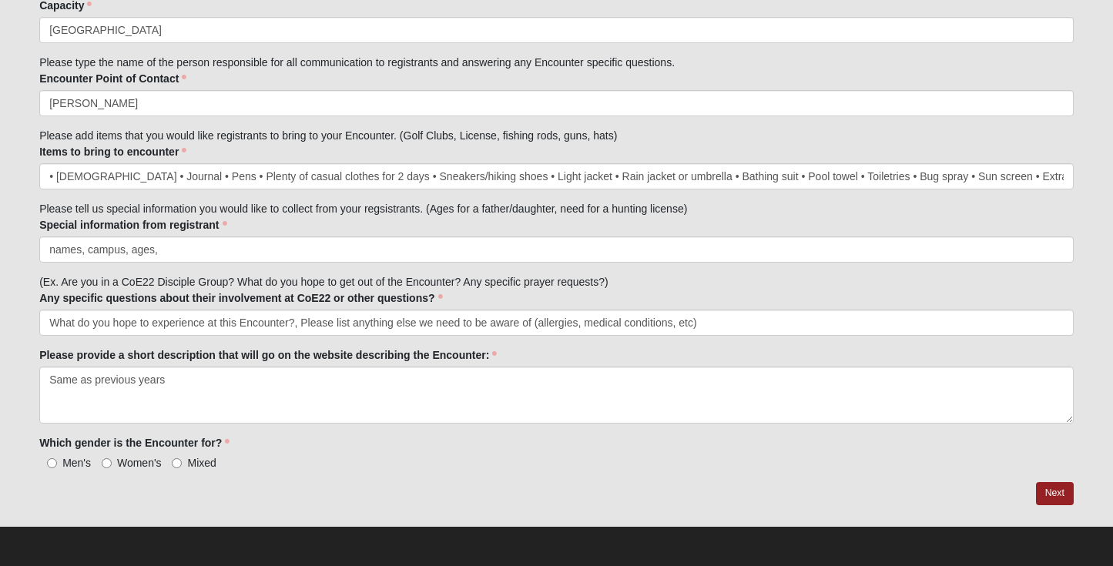
click at [184, 462] on label "Mixed" at bounding box center [194, 462] width 44 height 15
click at [182, 462] on input "Mixed" at bounding box center [177, 463] width 10 height 10
radio input "true"
click at [1048, 494] on link "Next" at bounding box center [1055, 493] width 38 height 22
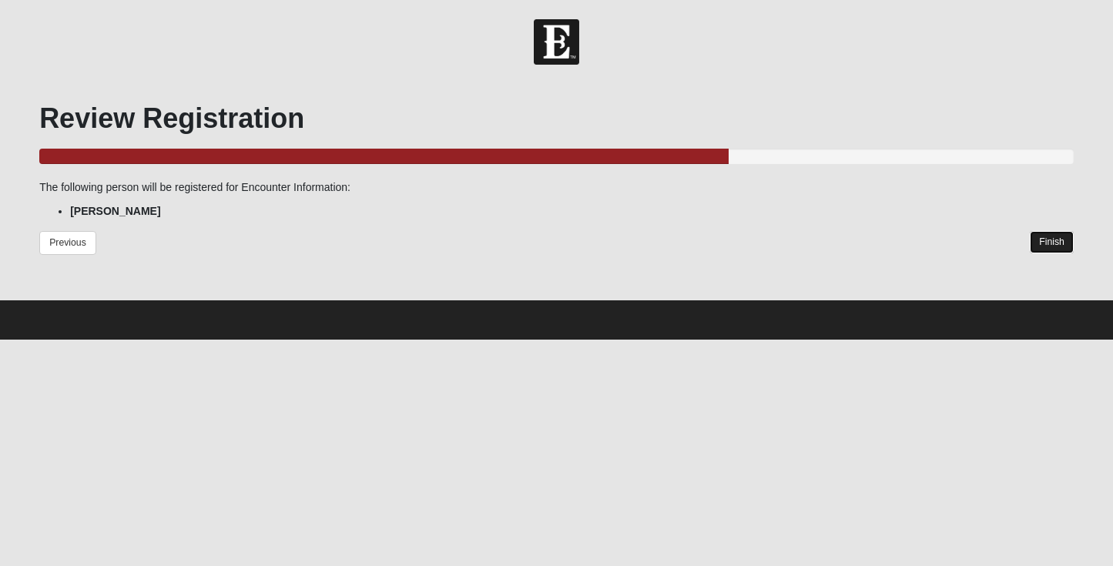
click at [1049, 243] on link "Finish" at bounding box center [1051, 242] width 44 height 22
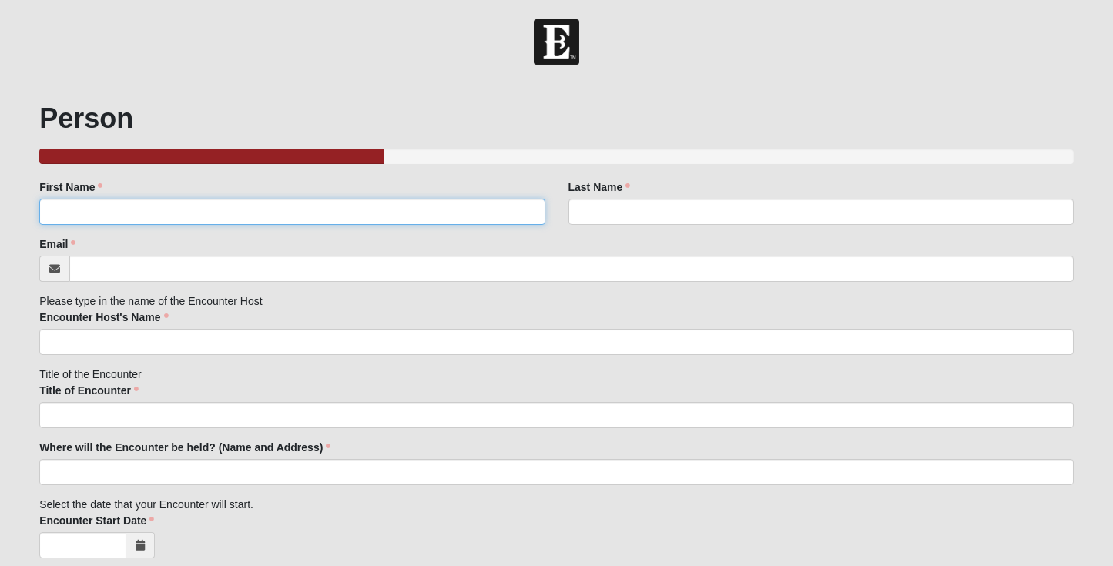
click at [209, 210] on input "First Name" at bounding box center [291, 212] width 505 height 26
type input "[PERSON_NAME]"
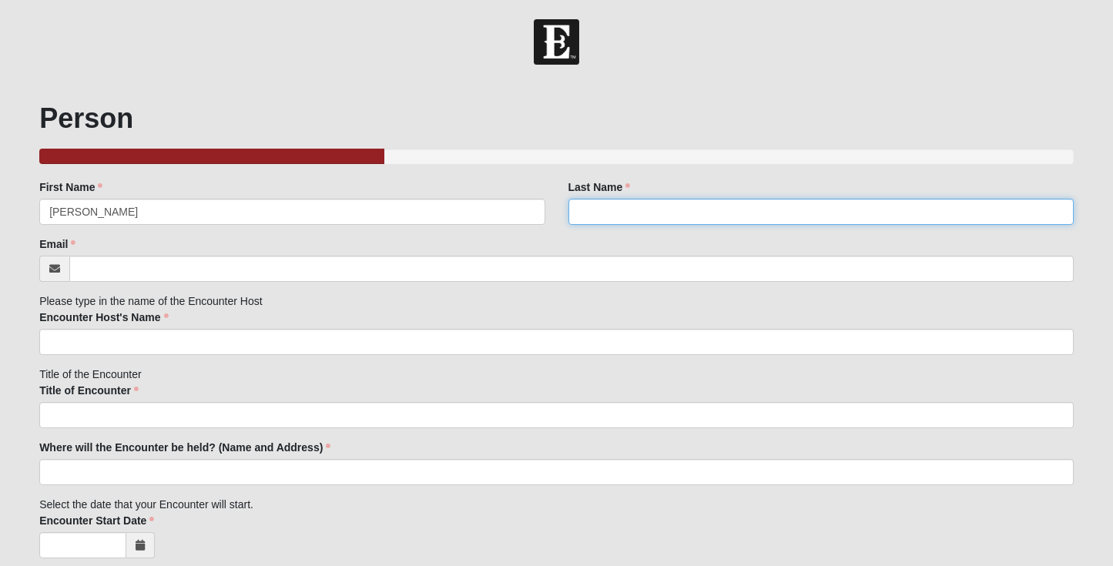
type input "Gray"
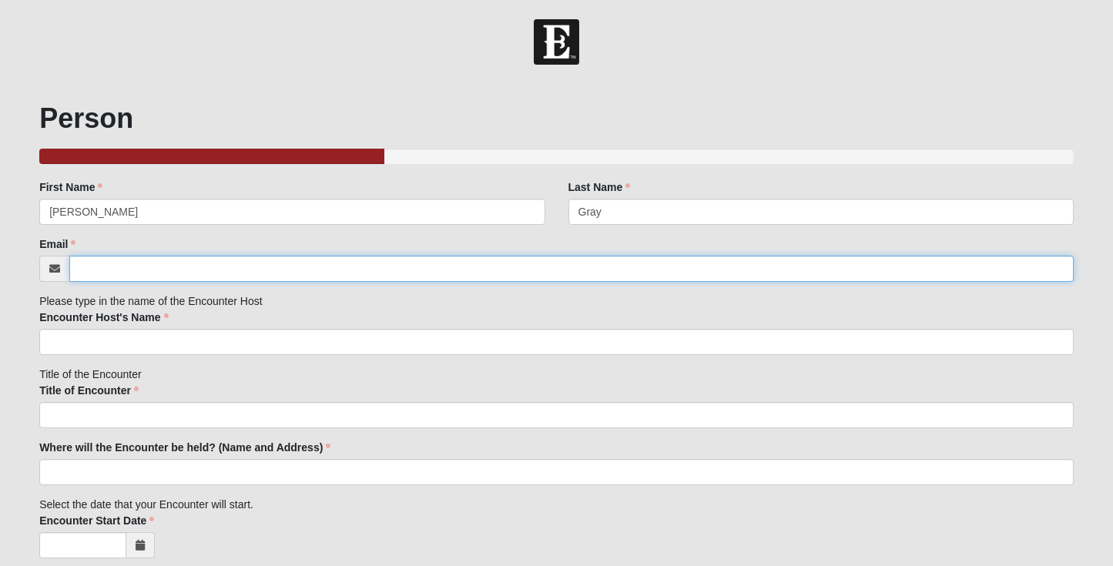
type input "[PERSON_NAME][EMAIL_ADDRESS][DOMAIN_NAME]"
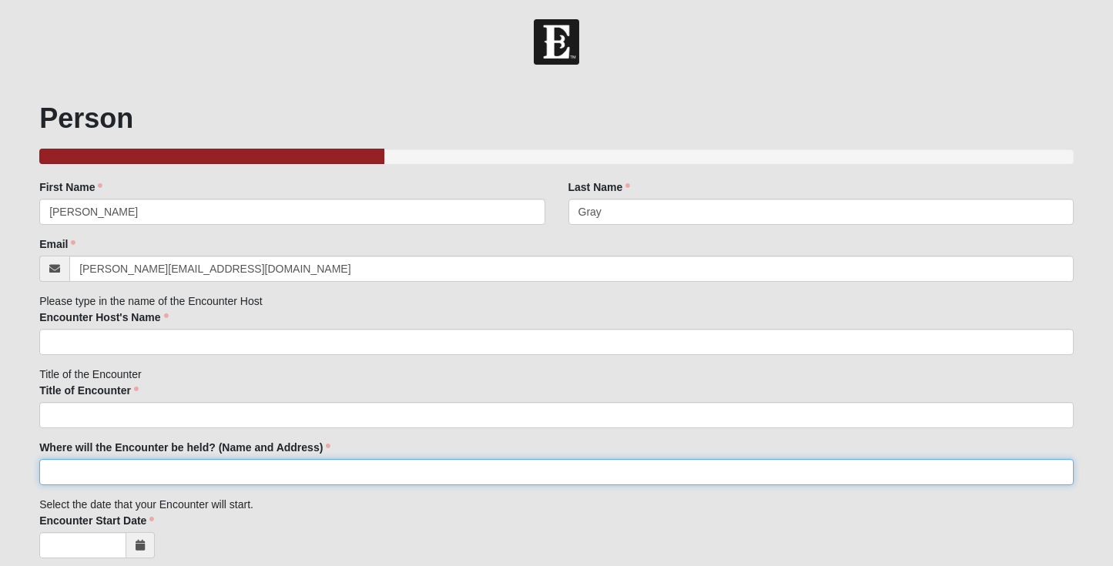
type input "[STREET_ADDRESS]"
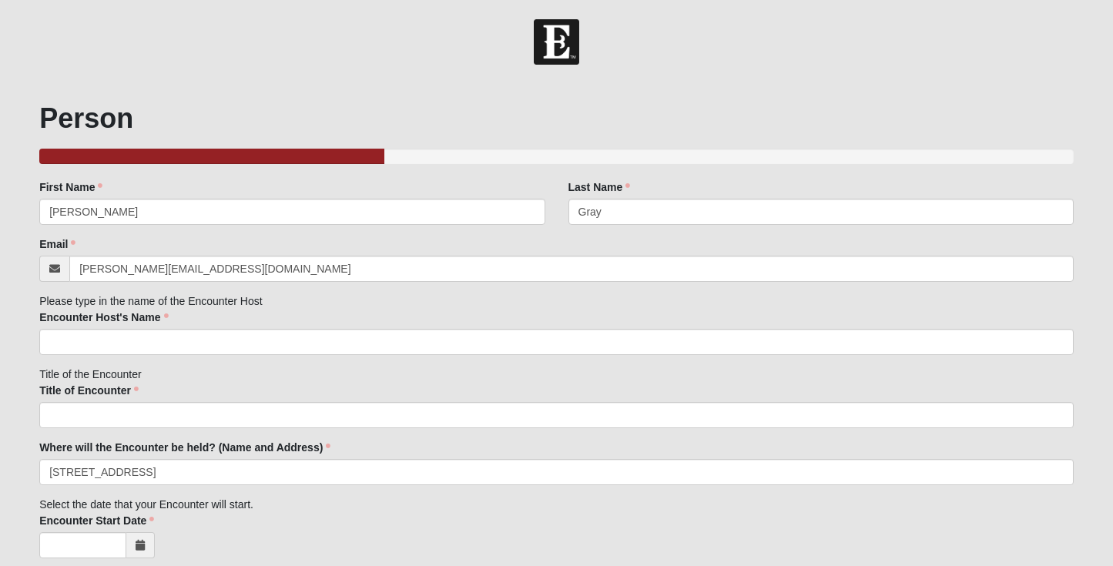
type input "[GEOGRAPHIC_DATA]"
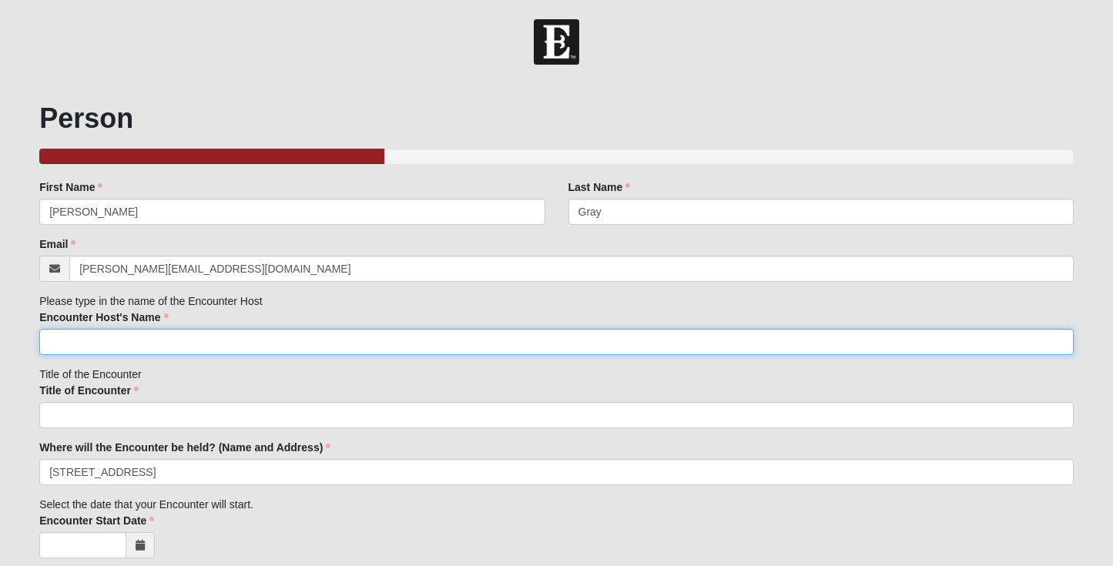
click at [165, 332] on input "Encounter Host's Name" at bounding box center [556, 342] width 1034 height 26
click at [89, 343] on input "[PERSON_NAME]" at bounding box center [556, 342] width 1034 height 26
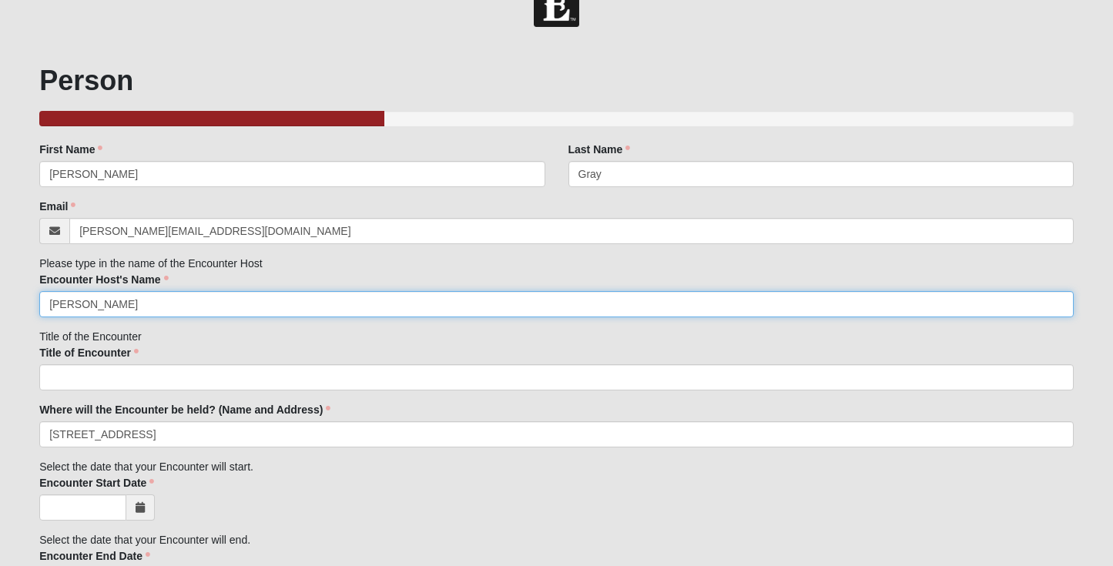
scroll to position [92, 0]
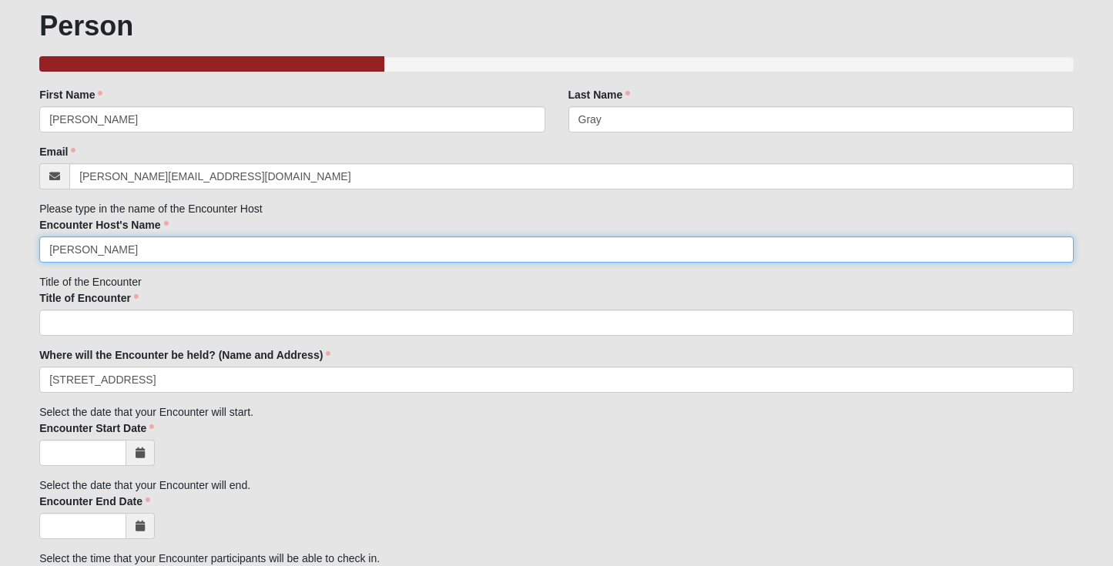
type input "[PERSON_NAME]"
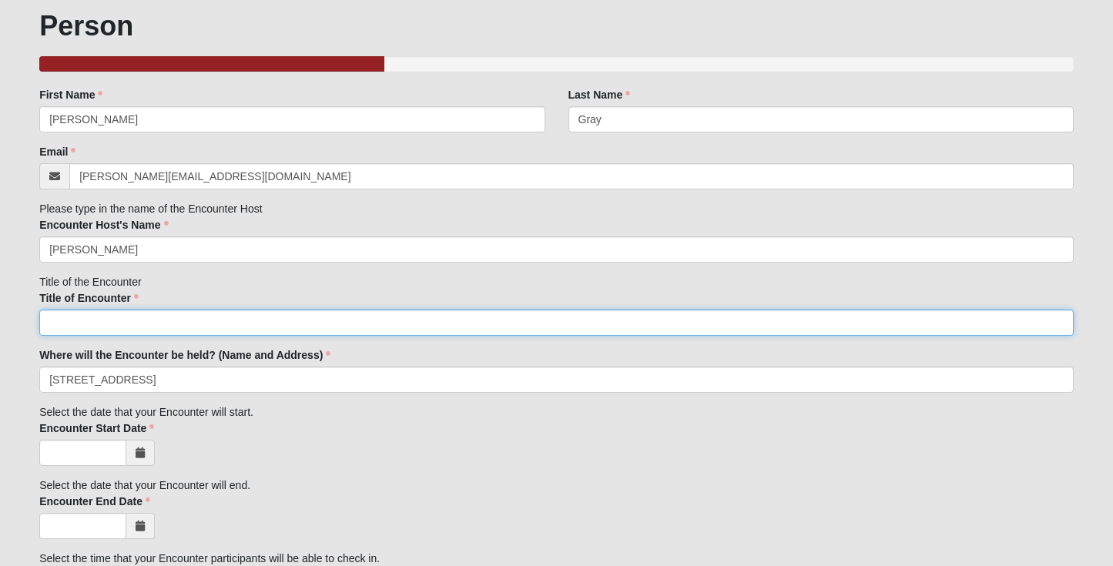
click at [105, 333] on input "Title of Encounter" at bounding box center [556, 323] width 1034 height 26
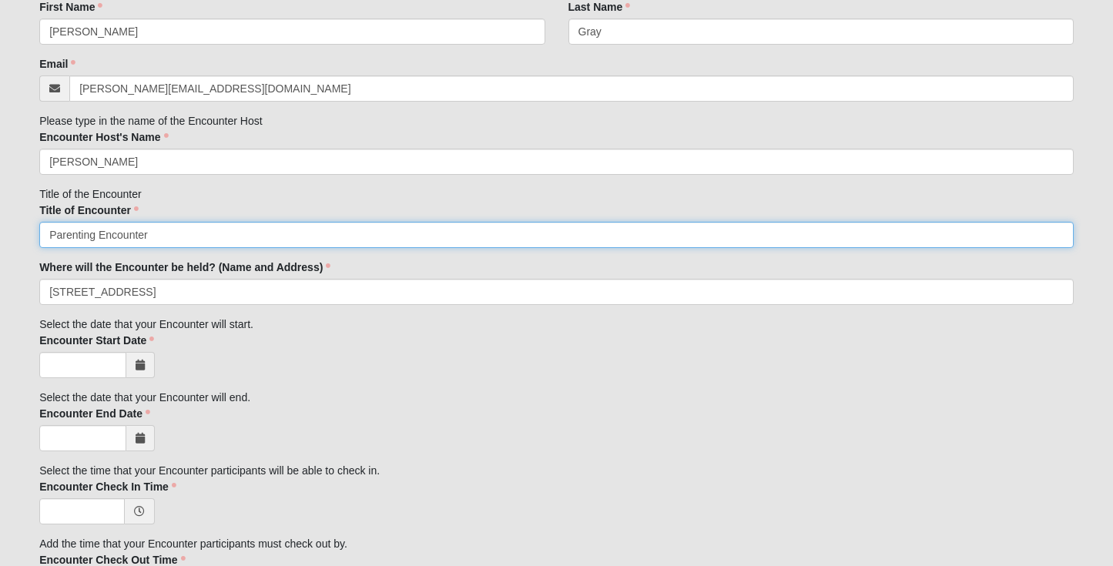
scroll to position [223, 0]
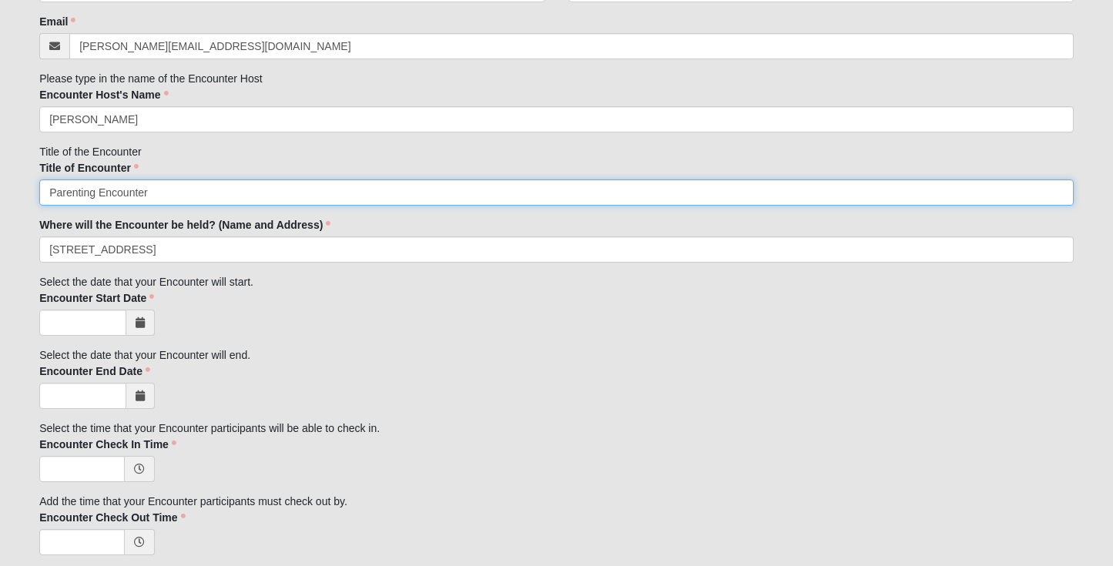
type input "Parenting Encounter"
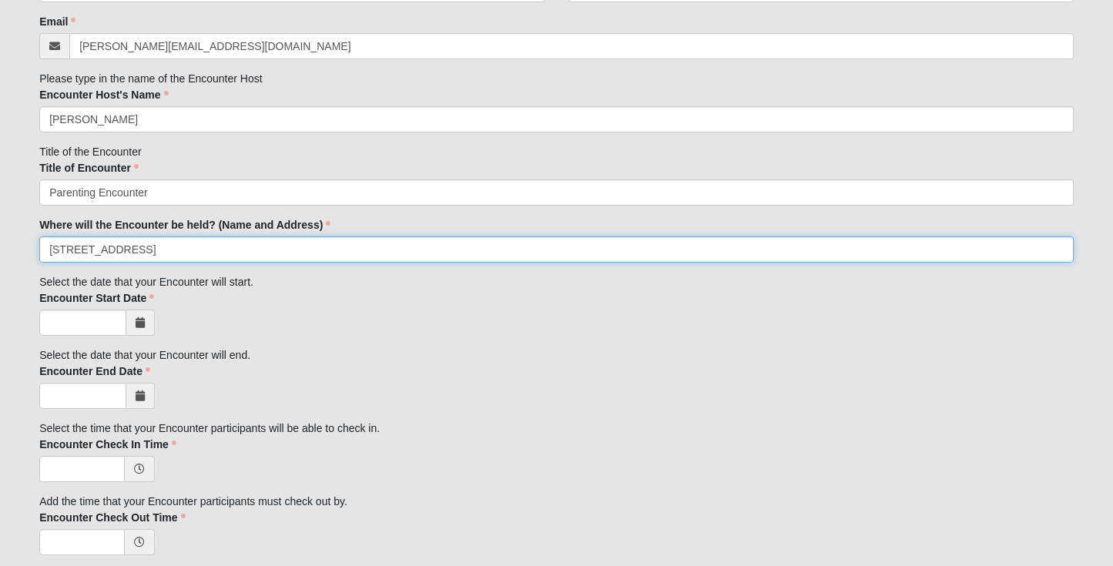
click at [76, 251] on input "[STREET_ADDRESS]" at bounding box center [556, 249] width 1034 height 26
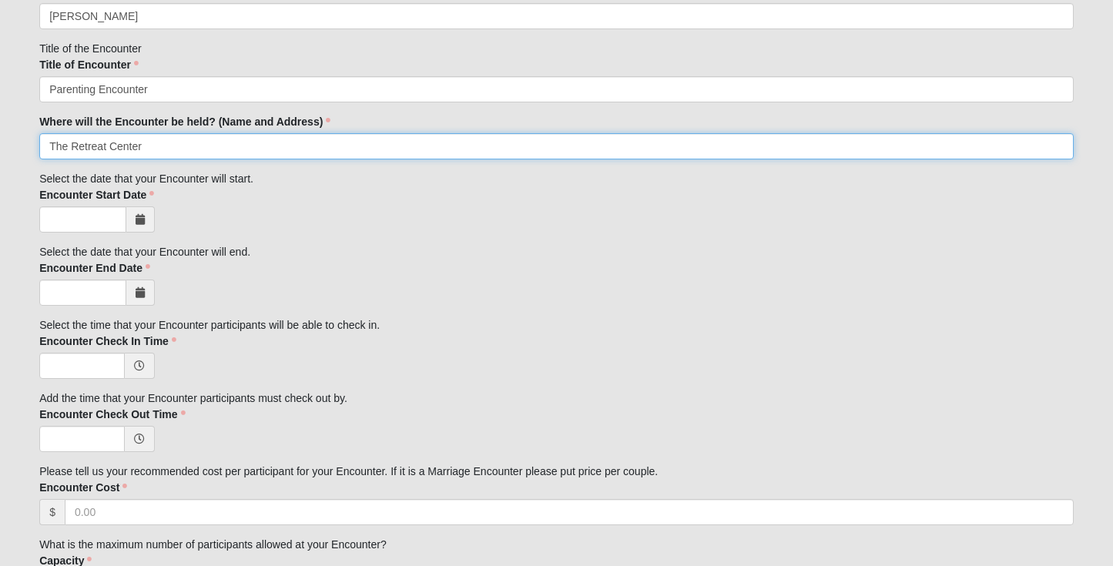
scroll to position [363, 0]
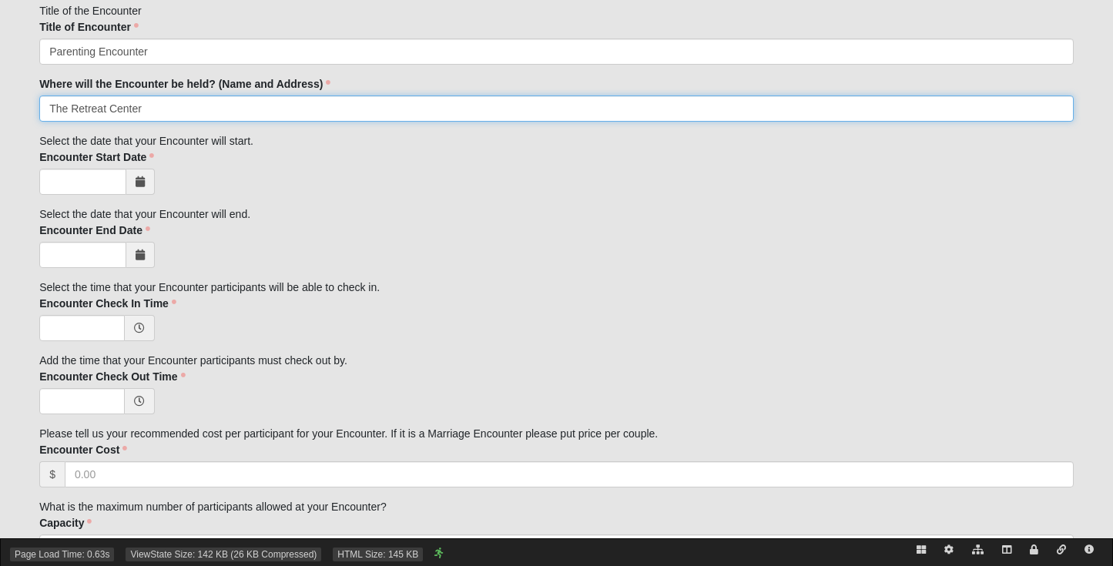
type input "The Retreat Center"
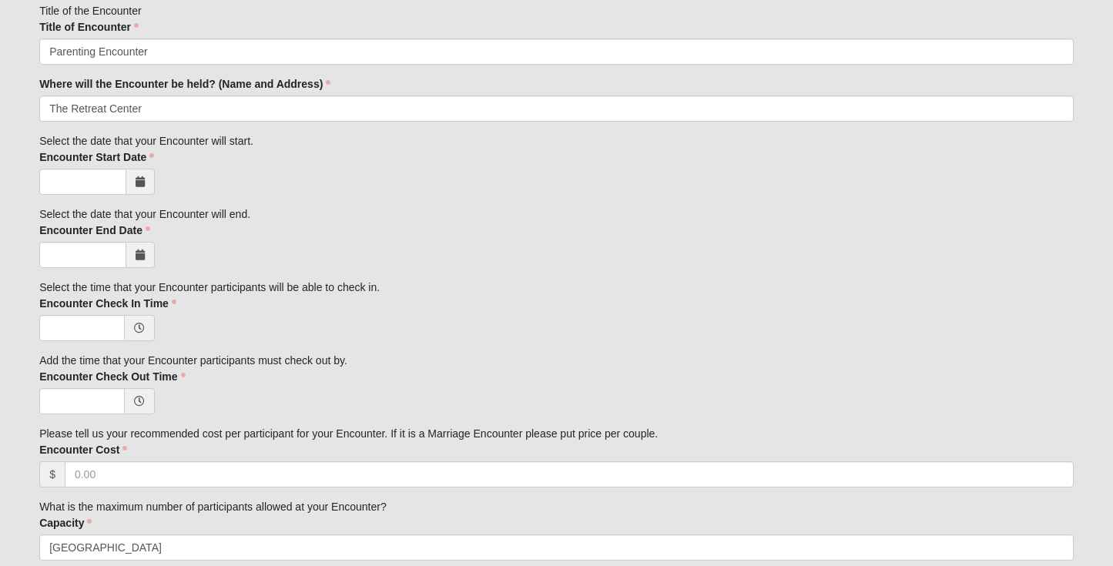
click at [144, 177] on icon at bounding box center [140, 181] width 9 height 11
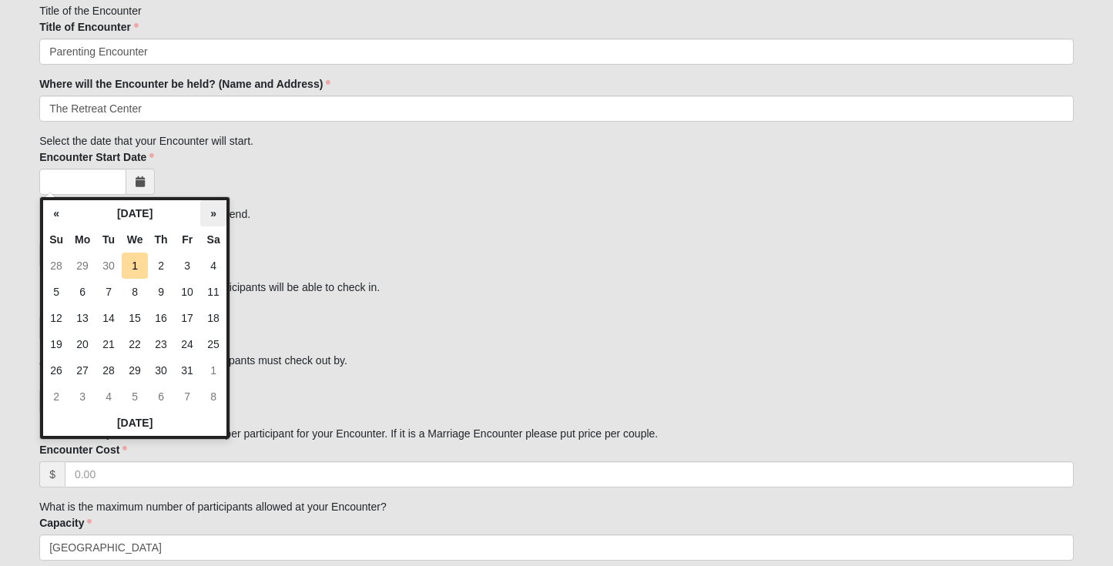
click at [213, 209] on th "»" at bounding box center [213, 213] width 26 height 26
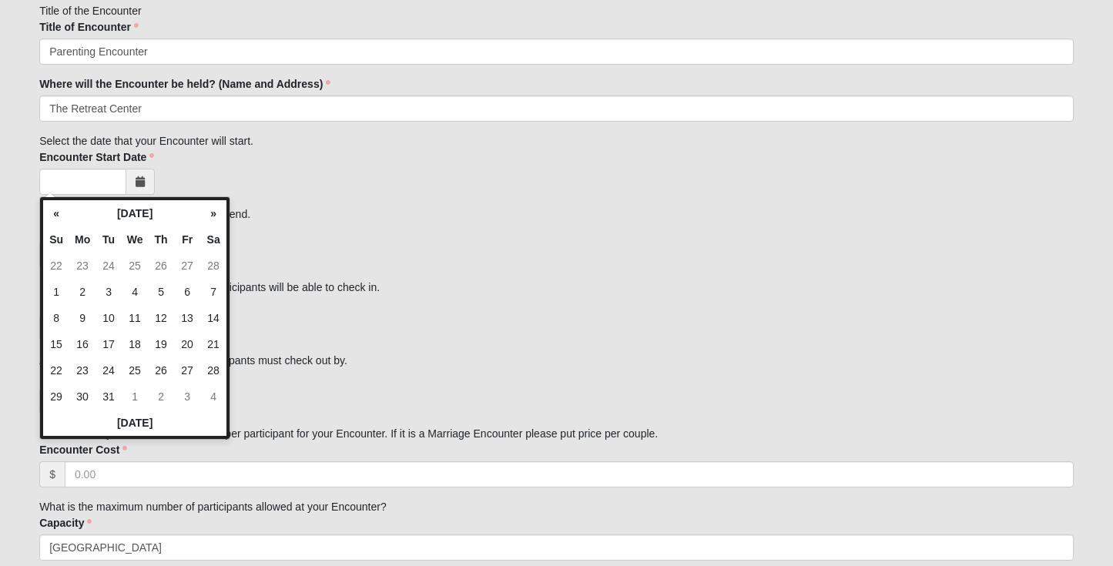
click at [213, 209] on th "»" at bounding box center [213, 213] width 26 height 26
click at [189, 340] on td "24" at bounding box center [187, 344] width 26 height 26
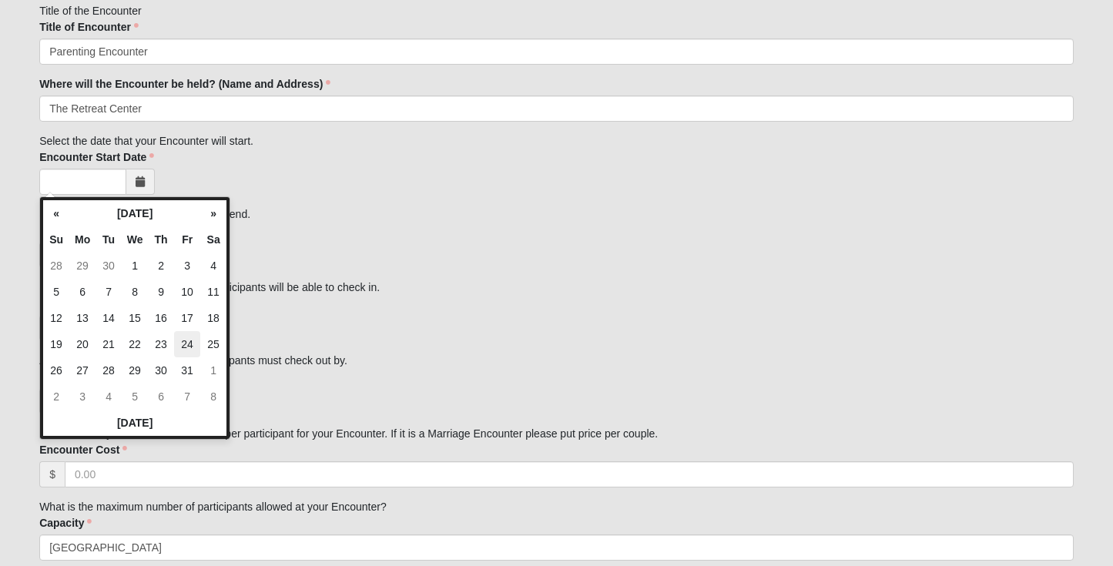
type input "[DATE]"
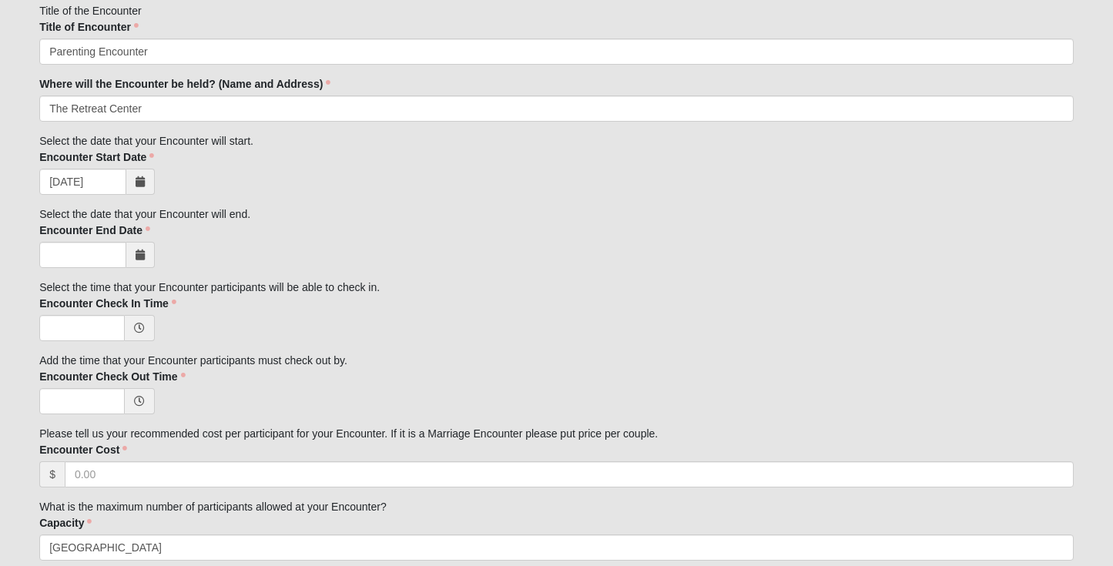
click at [136, 250] on icon at bounding box center [140, 254] width 9 height 11
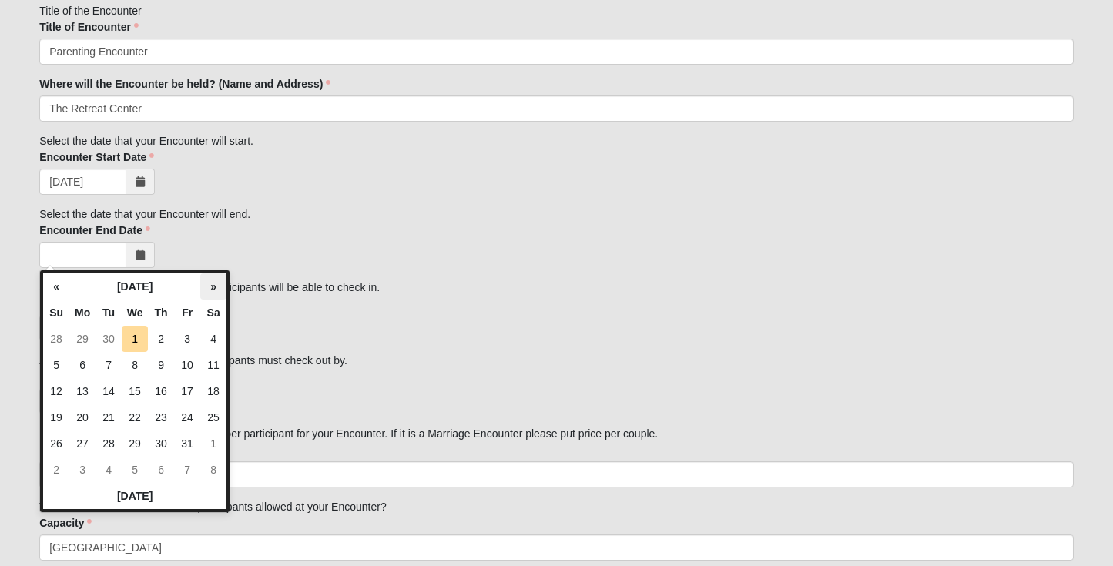
click at [213, 289] on th "»" at bounding box center [213, 286] width 26 height 26
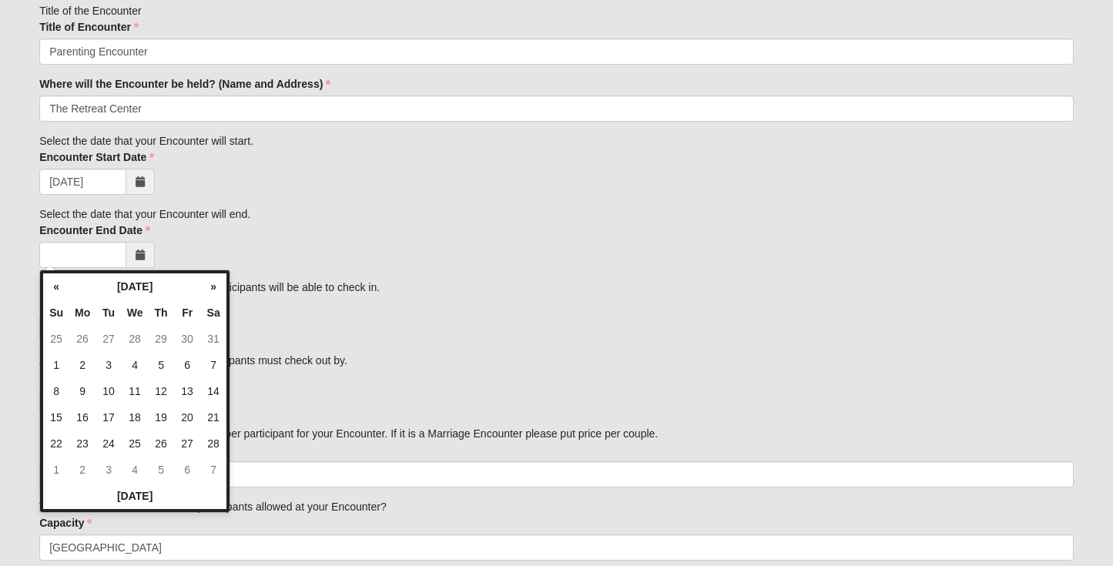
click at [213, 289] on th "»" at bounding box center [213, 286] width 26 height 26
click at [61, 444] on td "26" at bounding box center [56, 443] width 26 height 26
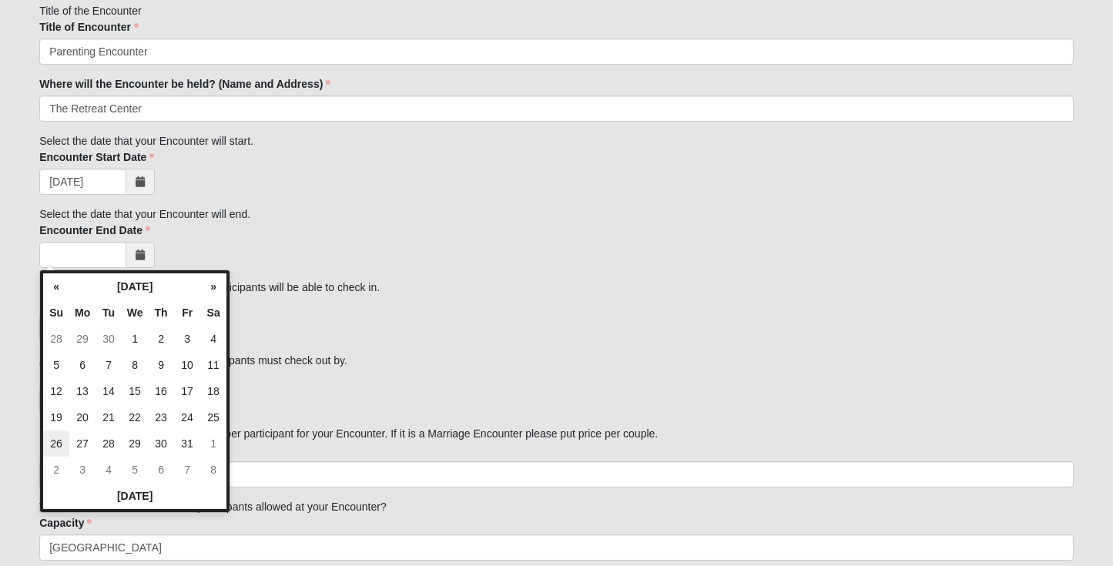
type input "[DATE]"
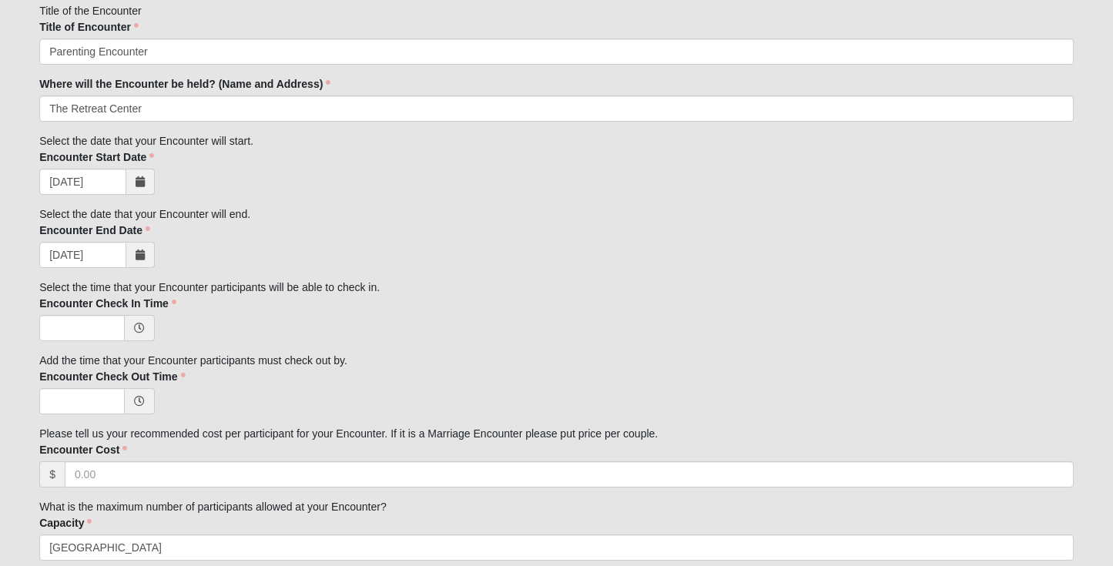
click at [176, 245] on div "[DATE]" at bounding box center [556, 255] width 1034 height 26
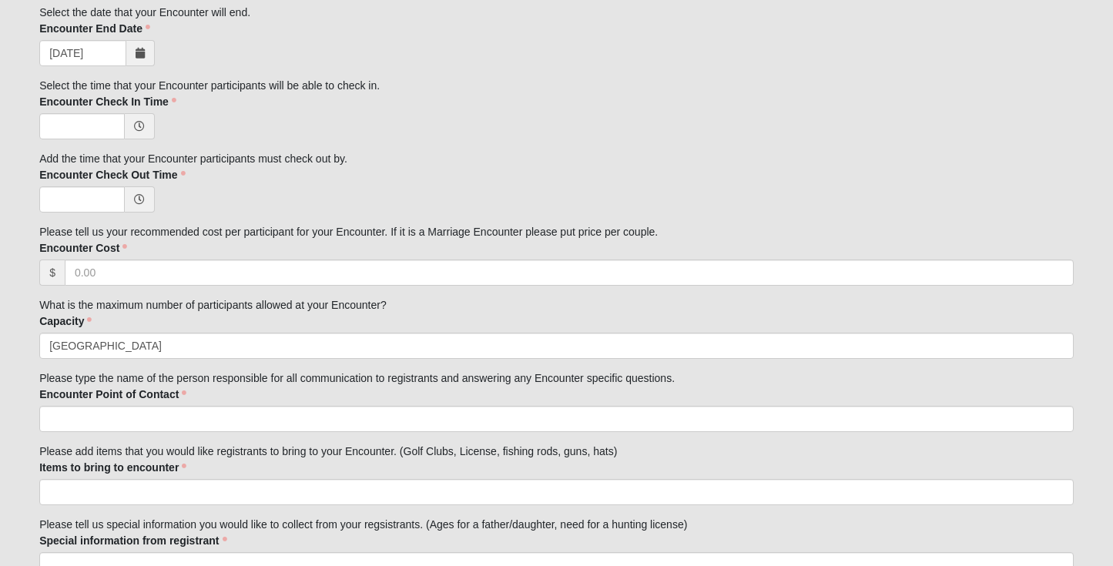
scroll to position [567, 0]
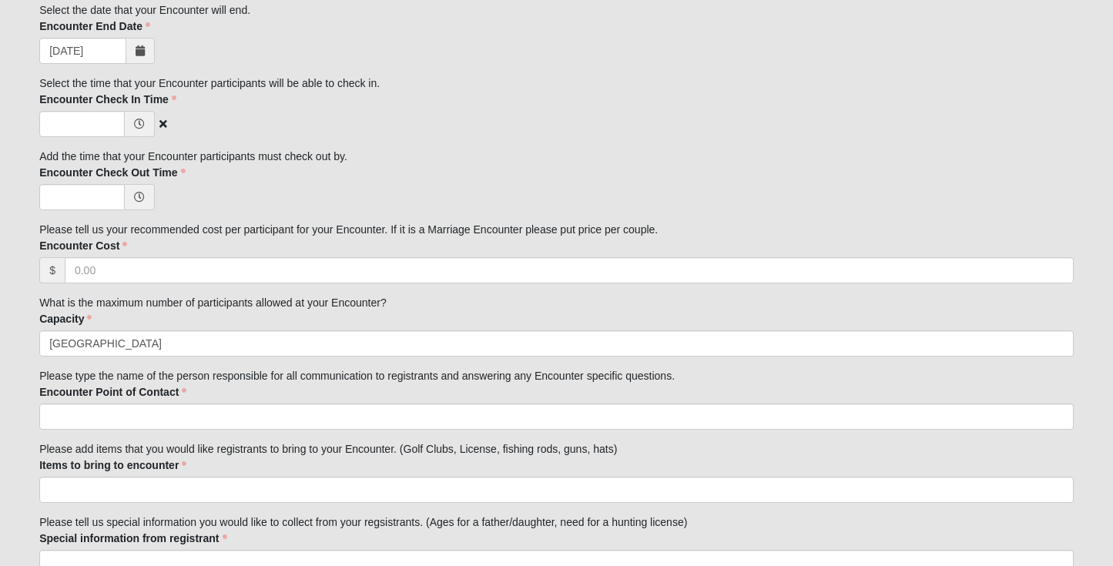
click at [129, 126] on span at bounding box center [140, 124] width 30 height 26
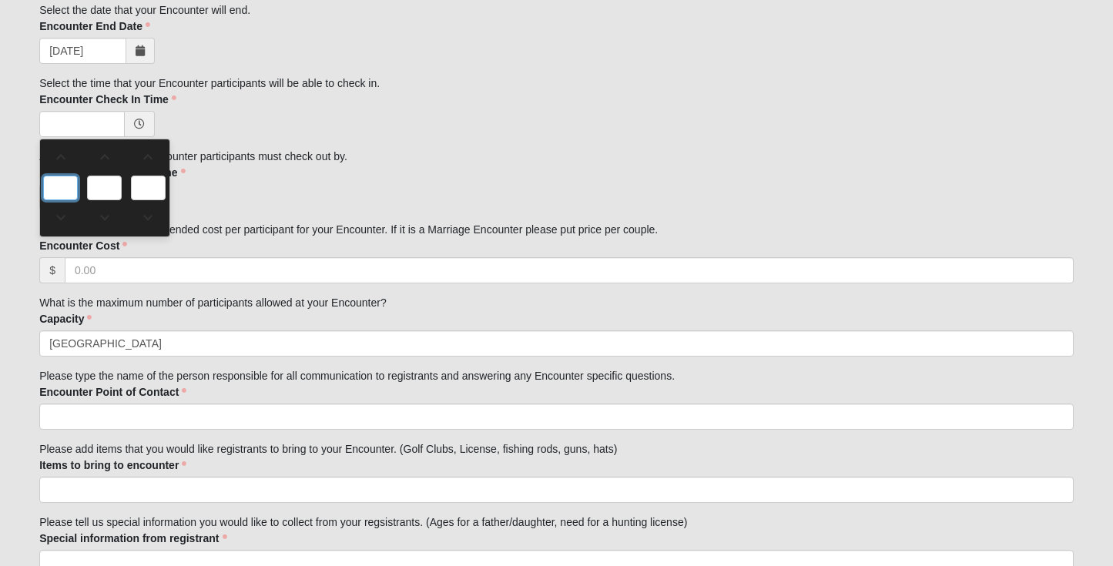
click at [72, 185] on input "text" at bounding box center [60, 188] width 35 height 25
type input "0:00 AM"
type input "0"
type input "00"
type input "AM"
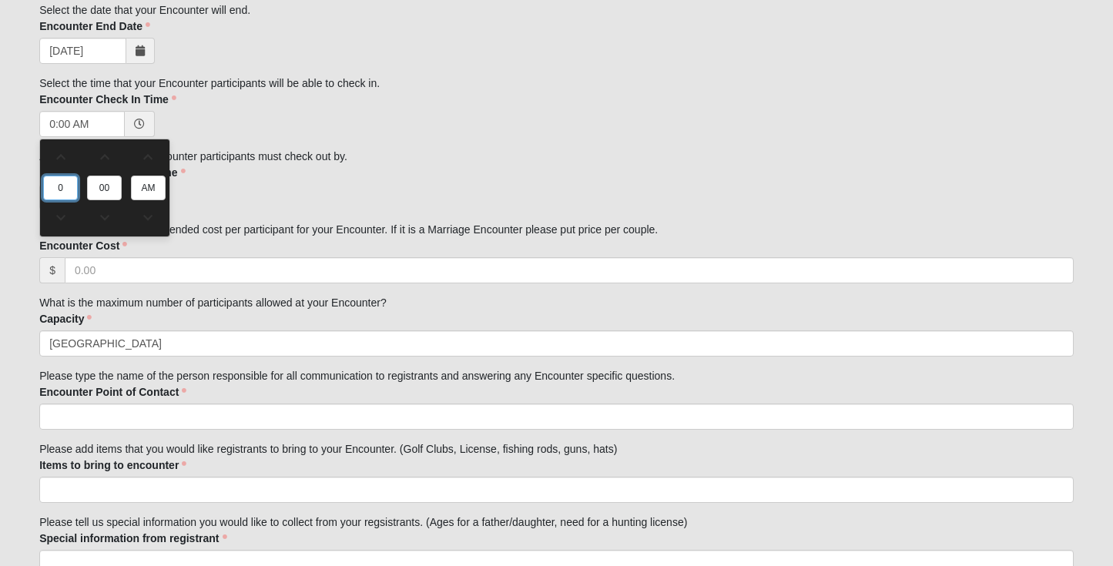
type input "4"
type input "4:00 AM"
type input "4"
click at [152, 186] on input "AM" at bounding box center [148, 188] width 35 height 25
type input "4:00 PM"
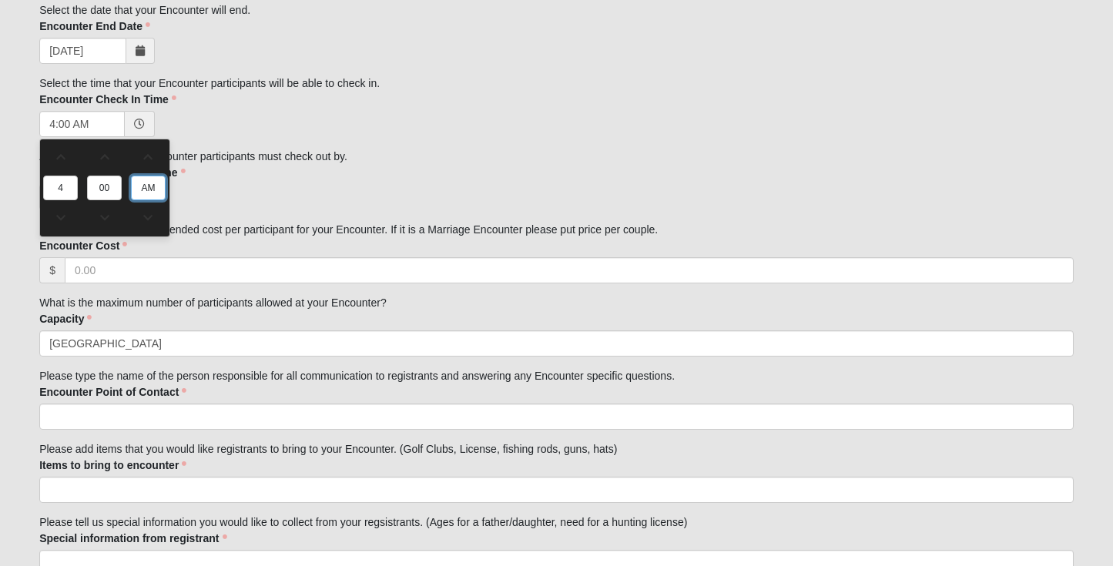
type input "PM"
click at [213, 192] on div at bounding box center [556, 197] width 1034 height 26
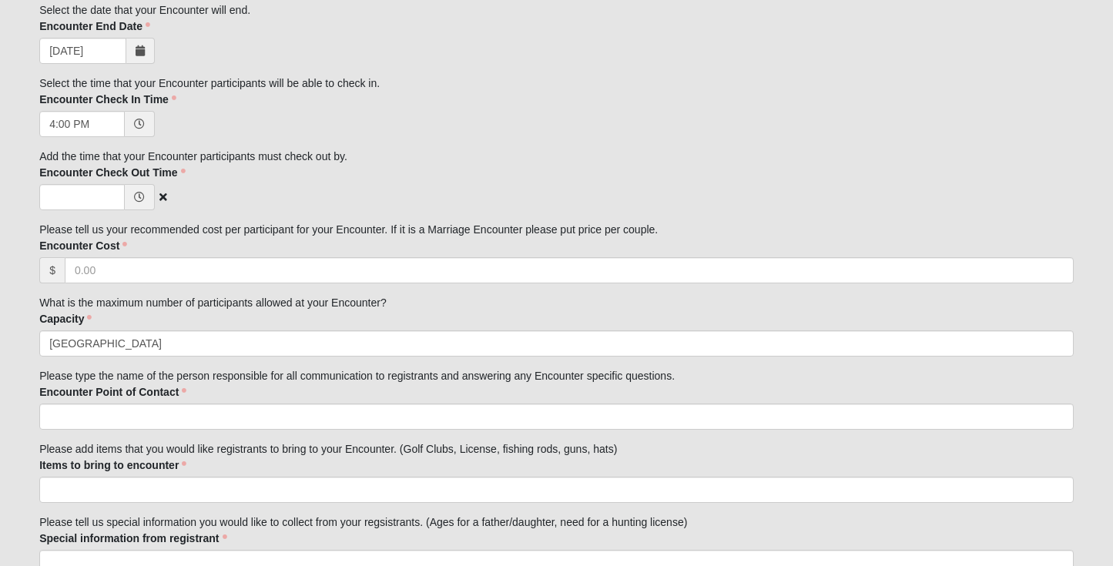
click at [131, 199] on span at bounding box center [140, 197] width 30 height 26
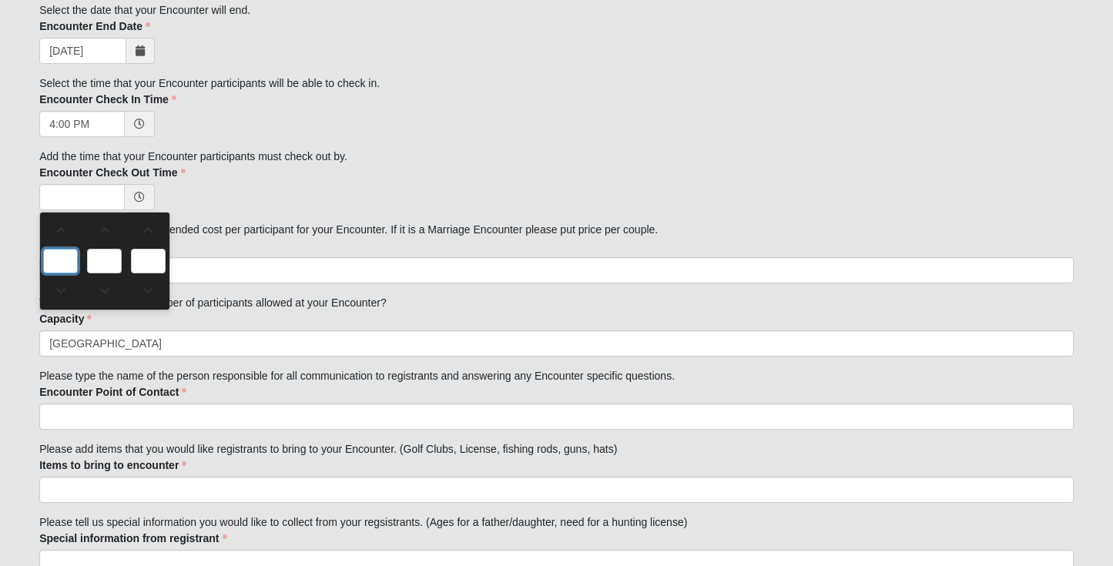
click at [63, 263] on input "text" at bounding box center [60, 261] width 35 height 25
type input "0:00 AM"
type input "0"
type input "00"
type input "AM"
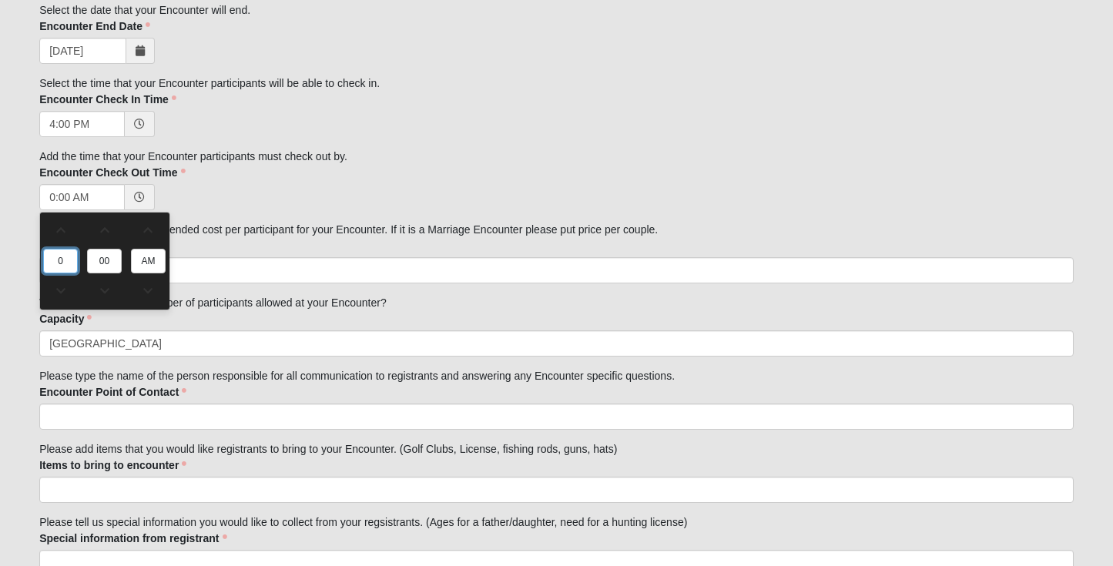
type input "1"
type input "1:00 AM"
type input "11"
type input "11:00 AM"
type input "11"
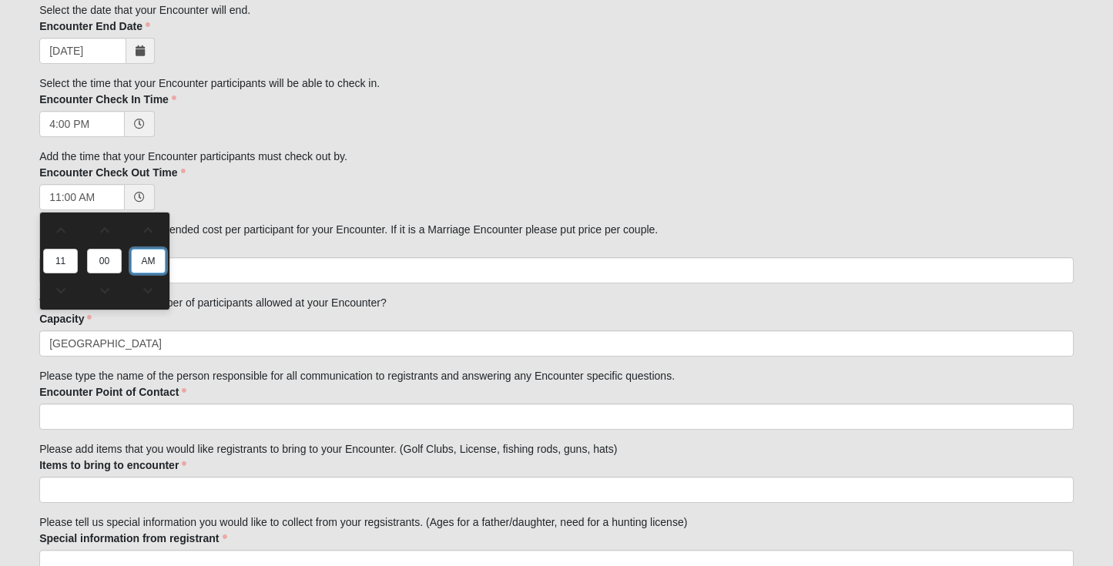
click at [146, 258] on input "AM" at bounding box center [148, 261] width 35 height 25
type input "11:00 PM"
type input "PM"
click at [256, 191] on div "11:00 PM" at bounding box center [556, 197] width 1034 height 26
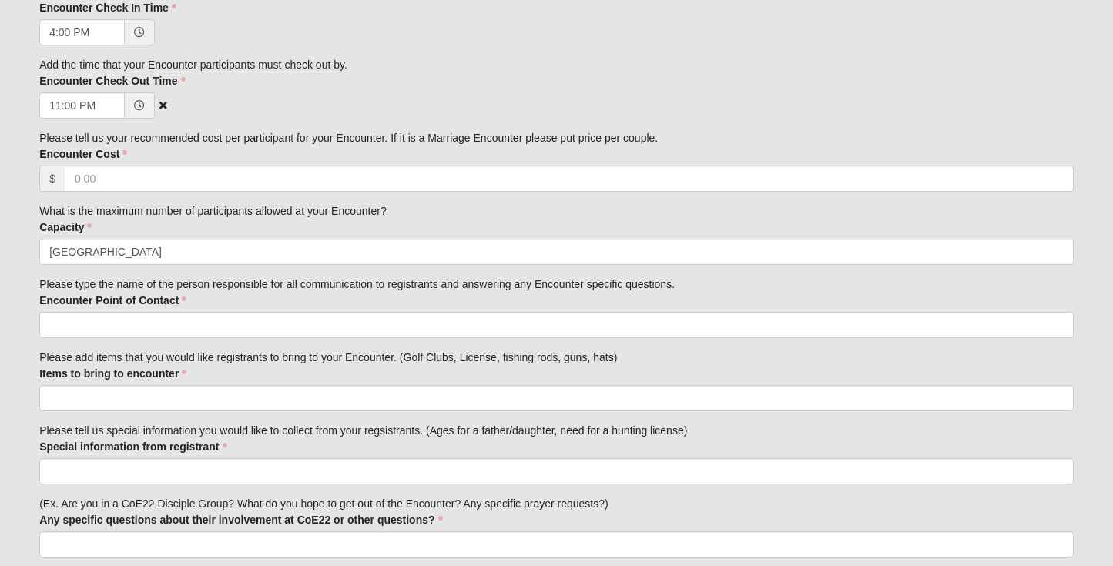
scroll to position [686, 0]
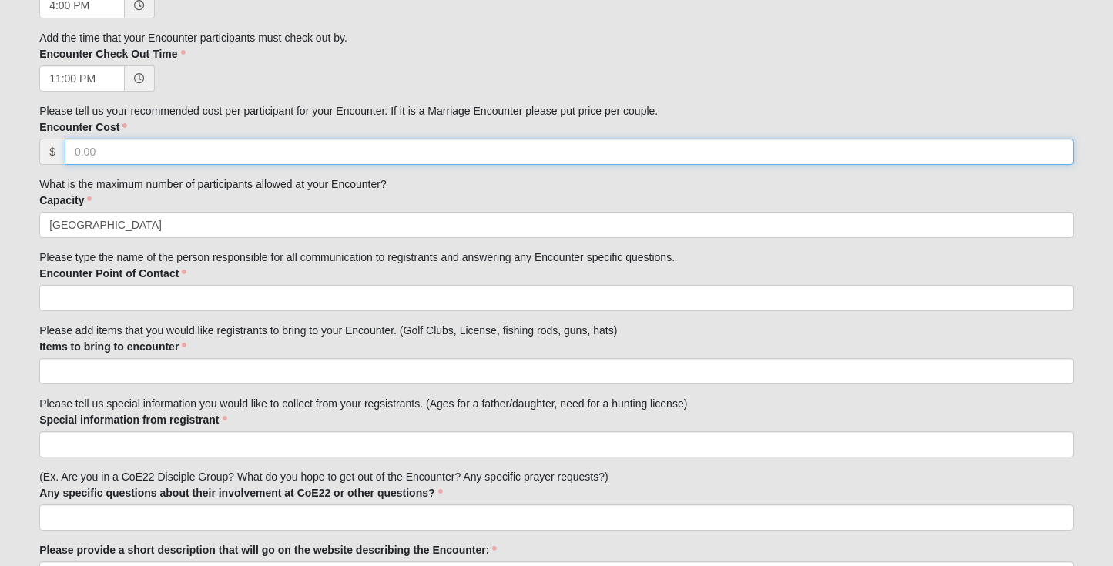
click at [160, 154] on input "Encounter Cost" at bounding box center [569, 152] width 1009 height 26
type input "500"
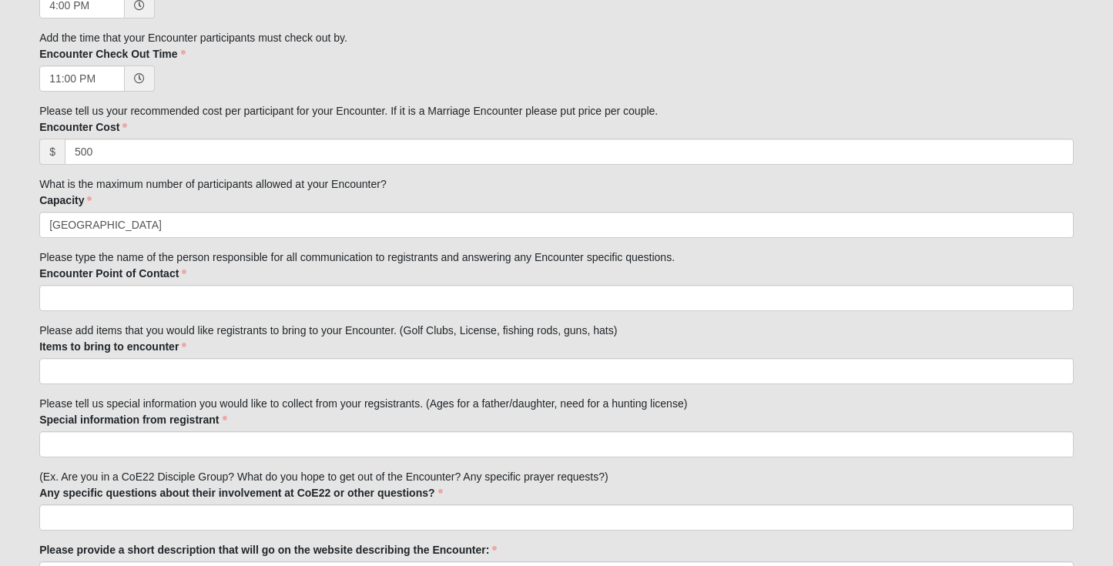
click at [215, 192] on div "Family Member to Register First Name [PERSON_NAME] First Name is required. Last…" at bounding box center [556, 79] width 1034 height 1172
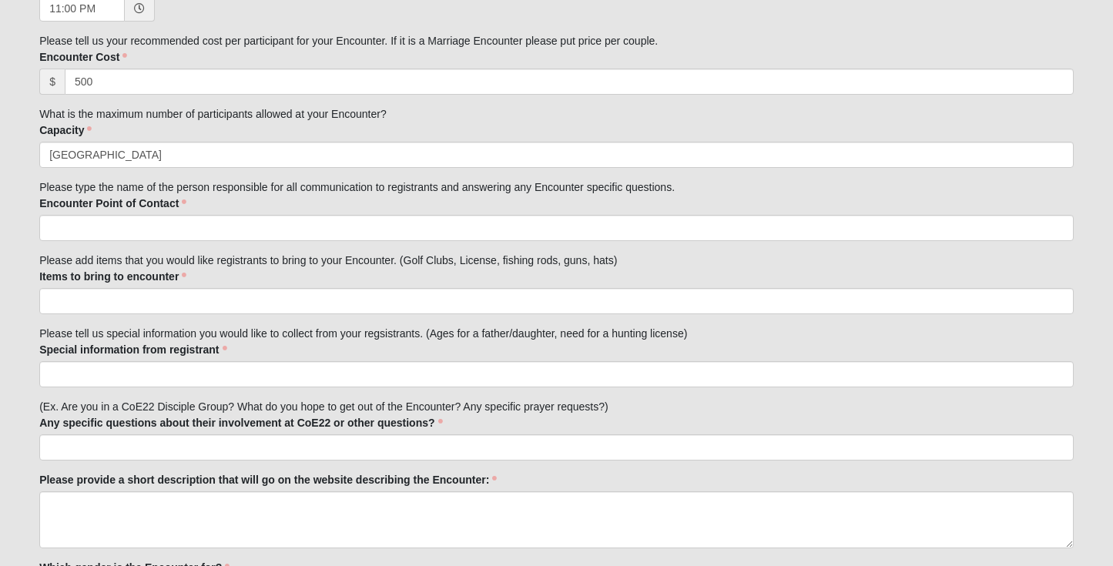
scroll to position [778, 0]
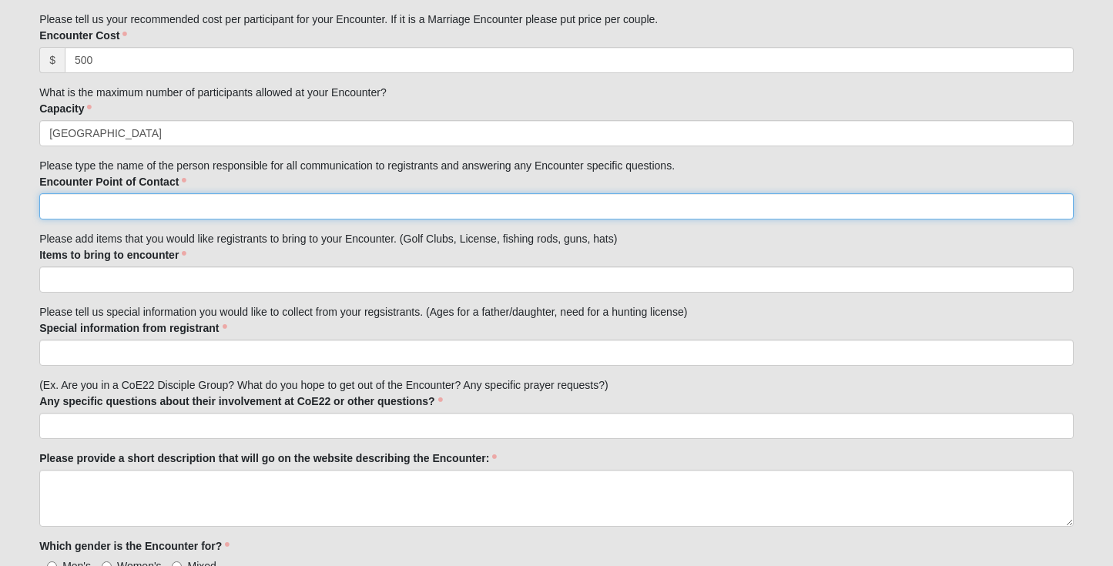
click at [194, 200] on input "Encounter Point of Contact" at bounding box center [556, 206] width 1034 height 26
type input "[PERSON_NAME]"
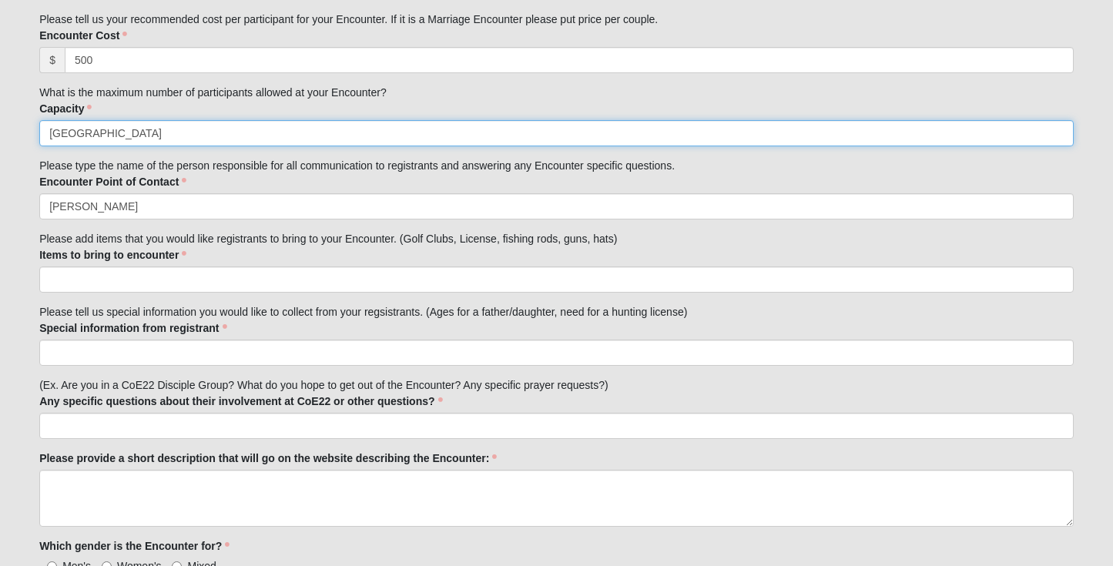
click at [225, 123] on input "[GEOGRAPHIC_DATA]" at bounding box center [556, 133] width 1034 height 26
click at [216, 130] on input "[GEOGRAPHIC_DATA]" at bounding box center [556, 133] width 1034 height 26
type input "40"
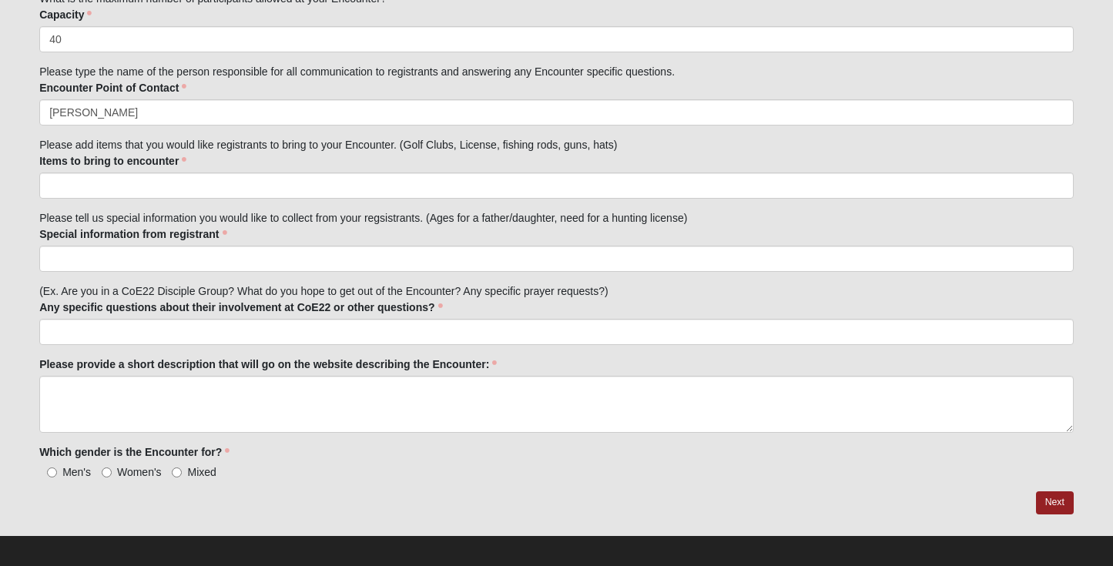
scroll to position [881, 0]
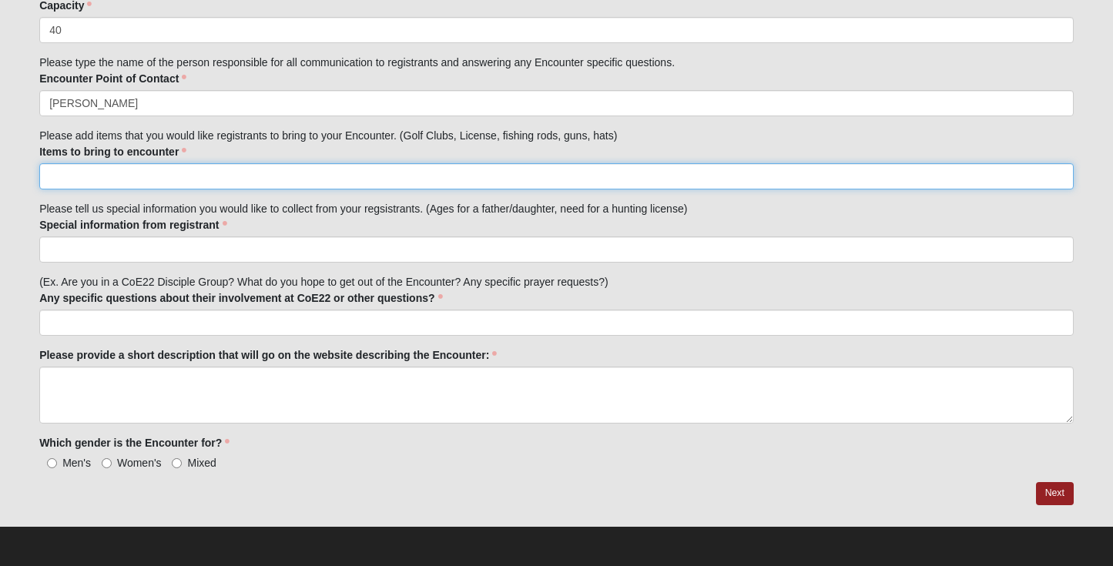
click at [192, 172] on input "Items to bring to encounter" at bounding box center [556, 176] width 1034 height 26
paste input "Please list anything else we need to be aware of (allergies, medical conditions…"
type input "Please list anything else we need to be aware of (allergies, medical conditions…"
click at [192, 172] on input "Please list anything else we need to be aware of (allergies, medical conditions…" at bounding box center [556, 176] width 1034 height 26
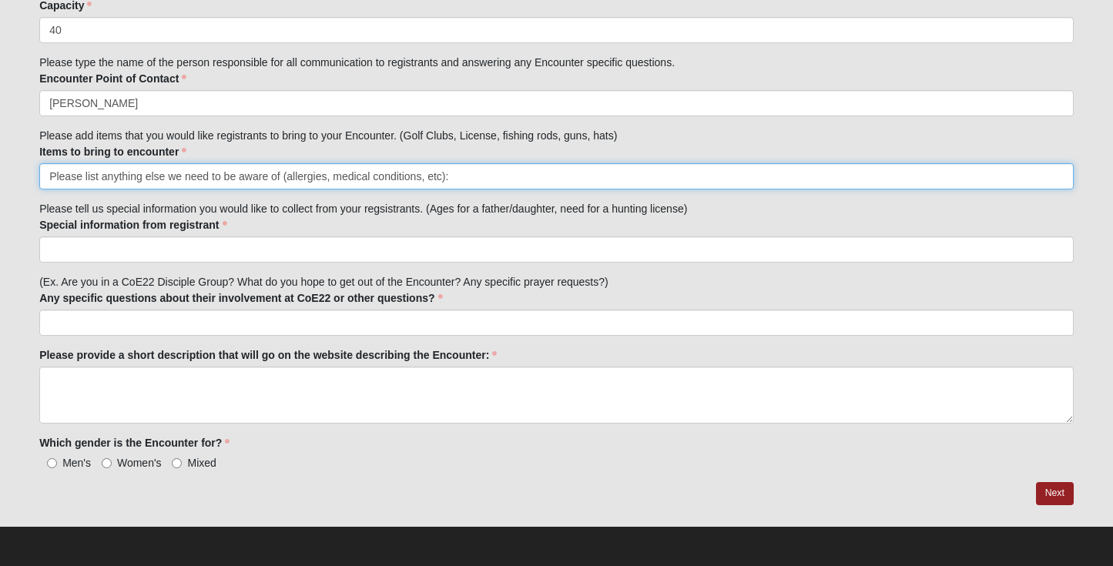
click at [192, 172] on input "Please list anything else we need to be aware of (allergies, medical conditions…" at bounding box center [556, 176] width 1034 height 26
paste input "[DEMOGRAPHIC_DATA] • Journal • Pens • Plenty of casual clothes for 2 days • Sne…"
click at [170, 183] on input "[DEMOGRAPHIC_DATA] • Journal • Pens • Plenty of casual clothes for 2 days • Sne…" at bounding box center [556, 176] width 1034 height 26
type input "[DEMOGRAPHIC_DATA] • Journal • Pens • Plenty of casual clothes for 2 days • Sne…"
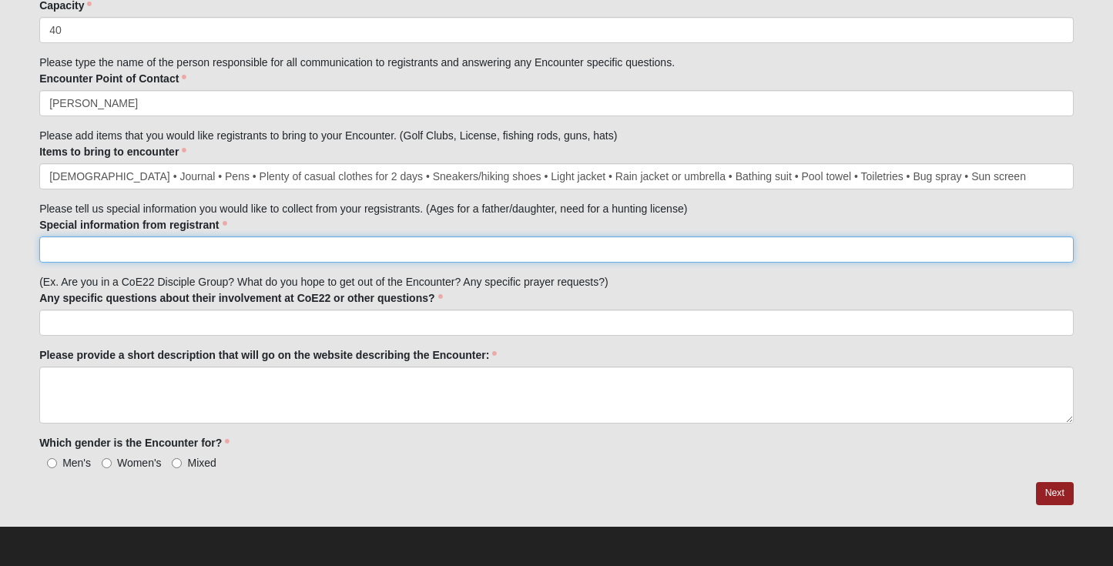
click at [128, 249] on input "Special information from registrant" at bounding box center [556, 249] width 1034 height 26
type input "A"
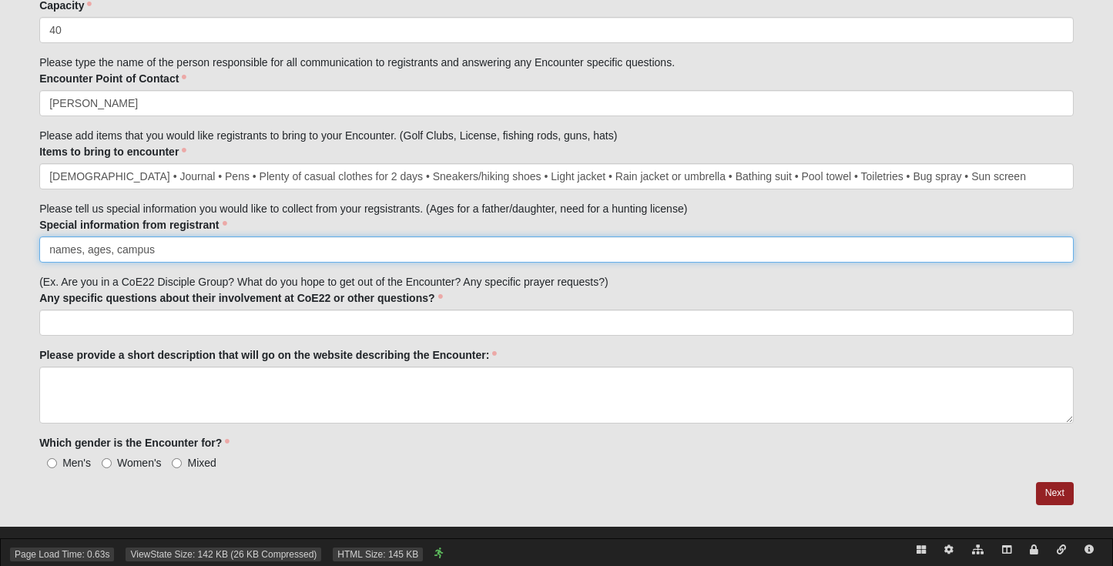
type input "names, ages, campus"
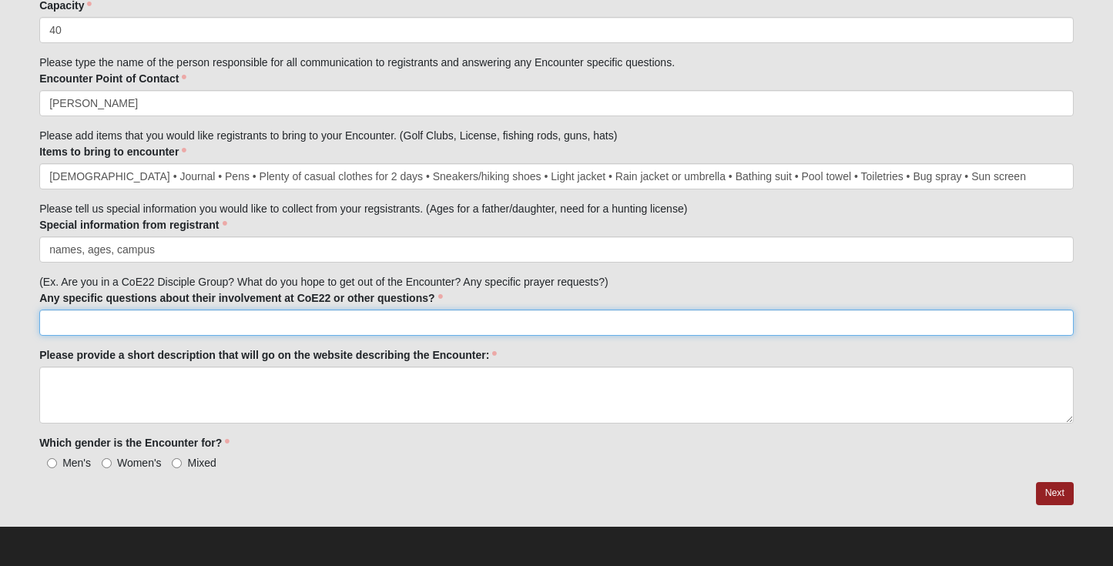
click at [156, 320] on input "Any specific questions about their involvement at CoE22 or other questions?" at bounding box center [556, 323] width 1034 height 26
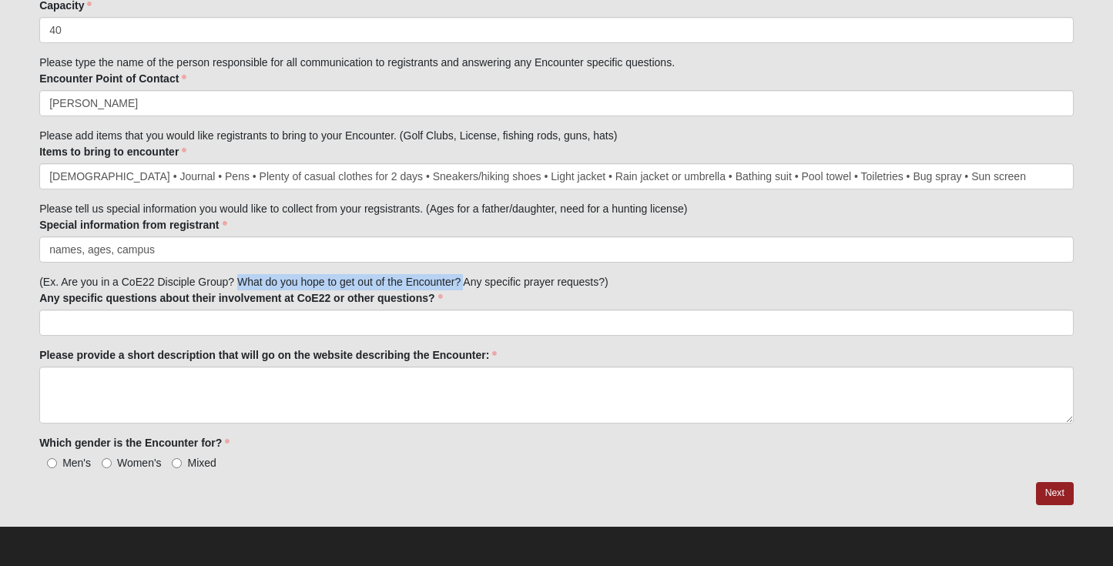
drag, startPoint x: 237, startPoint y: 276, endPoint x: 464, endPoint y: 276, distance: 226.4
copy div "What do you hope to get out of the Encounter?"
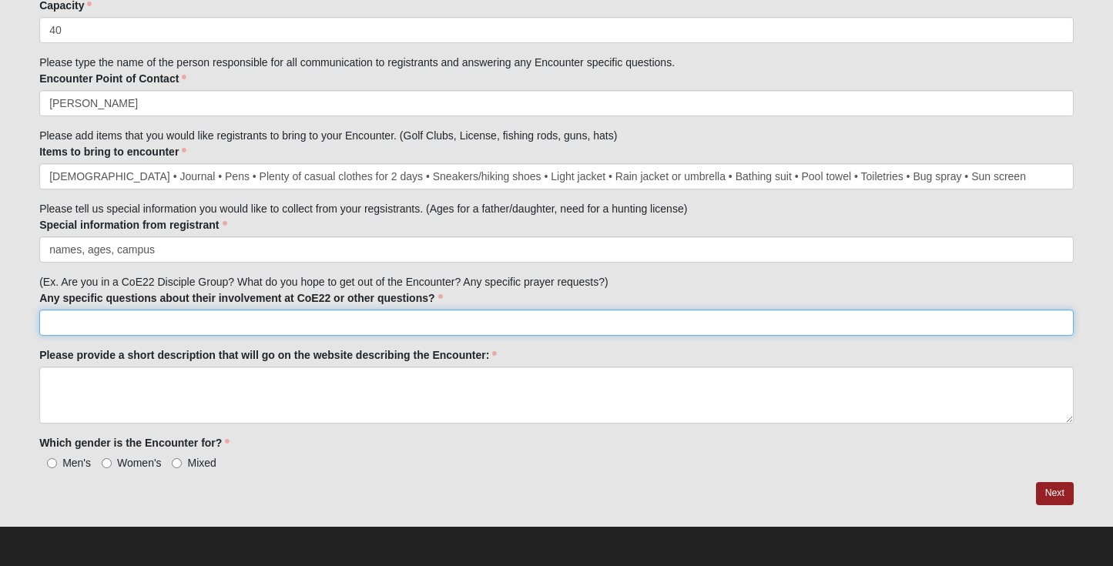
click at [377, 326] on input "Any specific questions about their involvement at CoE22 or other questions?" at bounding box center [556, 323] width 1034 height 26
paste input "What do you hope to get out of the Encounter?"
type input "What do you hope to get out of the Encounter?"
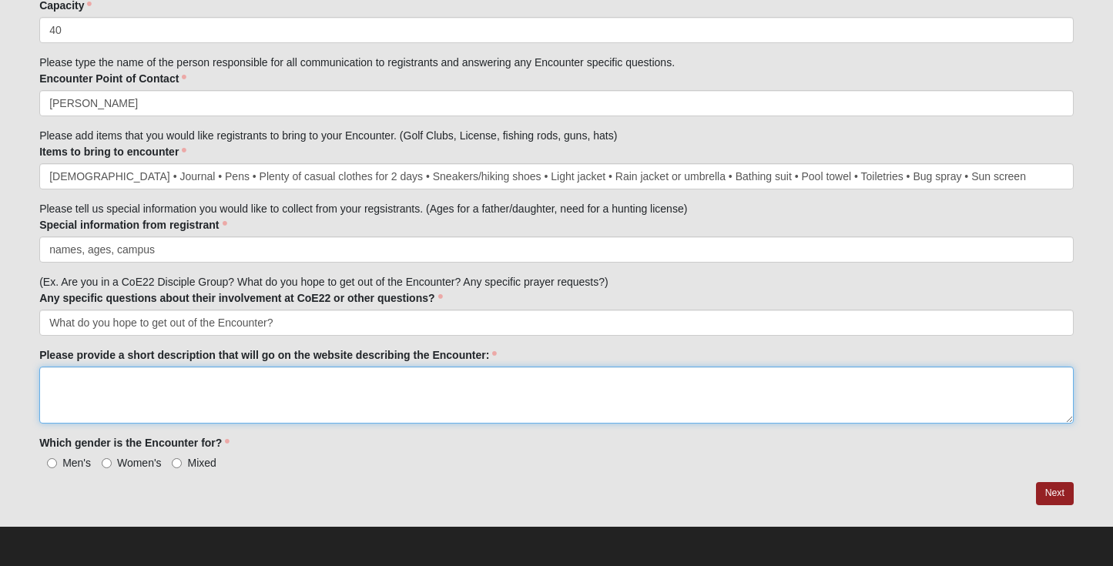
click at [367, 381] on textarea "Please provide a short description that will go on the website describing the E…" at bounding box center [556, 394] width 1034 height 57
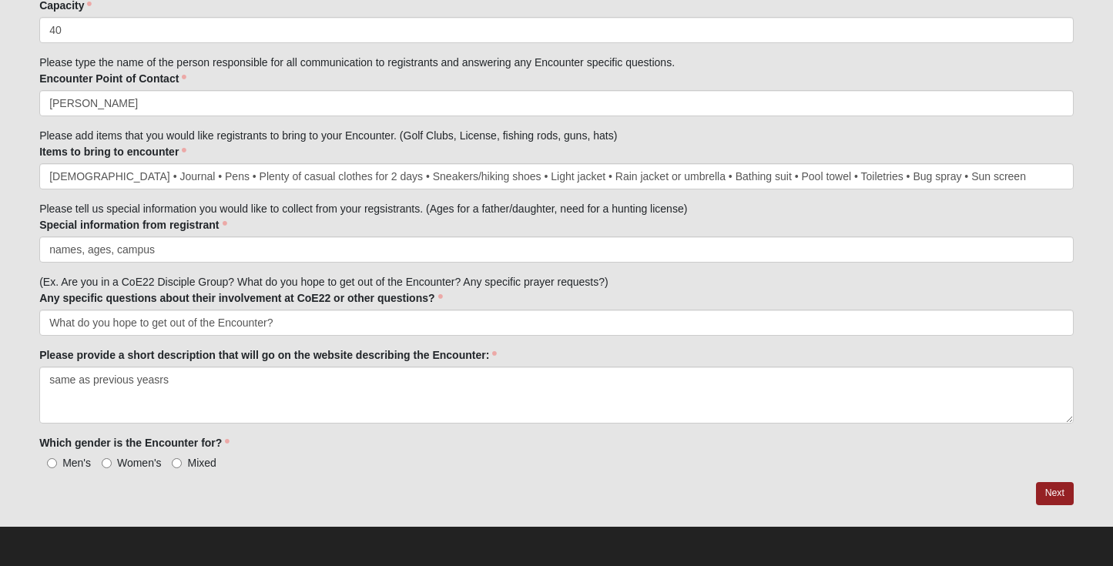
click at [365, 458] on div "Men's Women's Mixed" at bounding box center [556, 462] width 1034 height 16
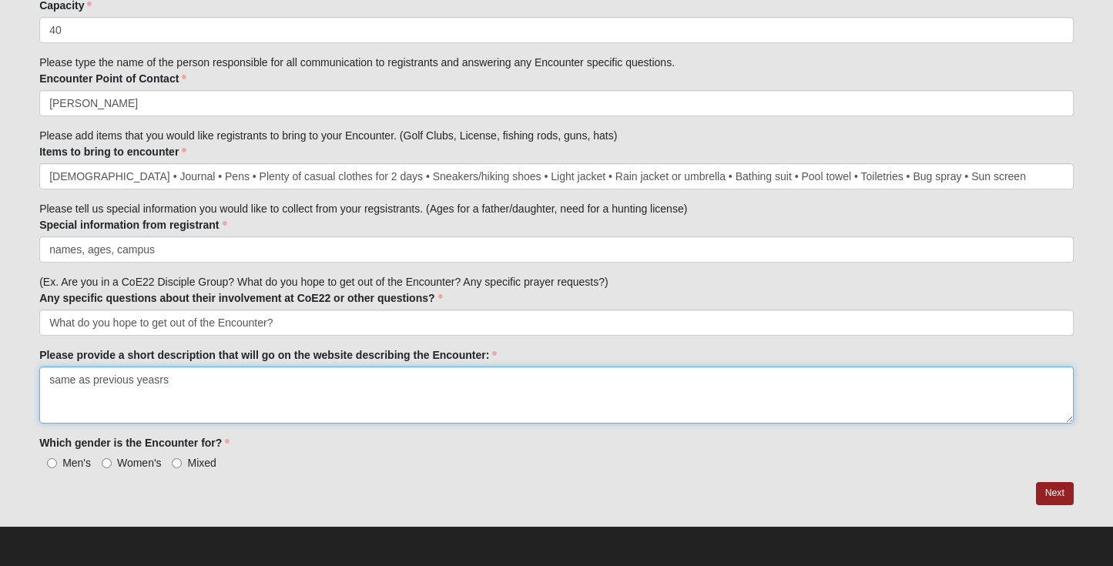
click at [302, 384] on textarea "same as previous yeasrs" at bounding box center [556, 394] width 1034 height 57
type textarea "same as previous years"
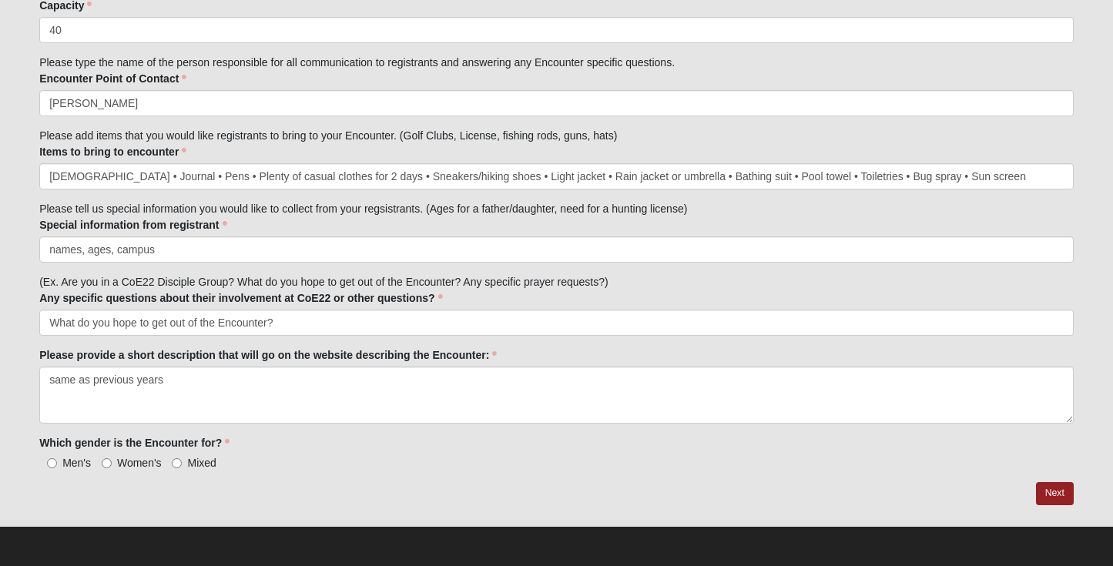
click at [196, 465] on span "Mixed" at bounding box center [201, 463] width 28 height 12
click at [182, 465] on input "Mixed" at bounding box center [177, 463] width 10 height 10
radio input "true"
click at [1054, 495] on link "Next" at bounding box center [1055, 493] width 38 height 22
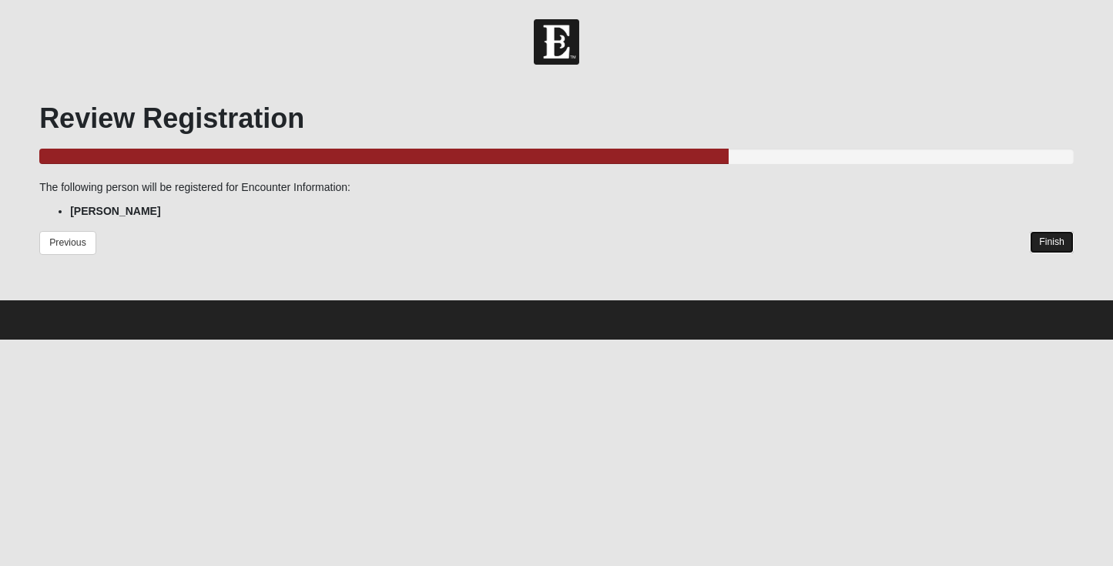
click at [1058, 239] on link "Finish" at bounding box center [1051, 242] width 44 height 22
